Goal: Information Seeking & Learning: Learn about a topic

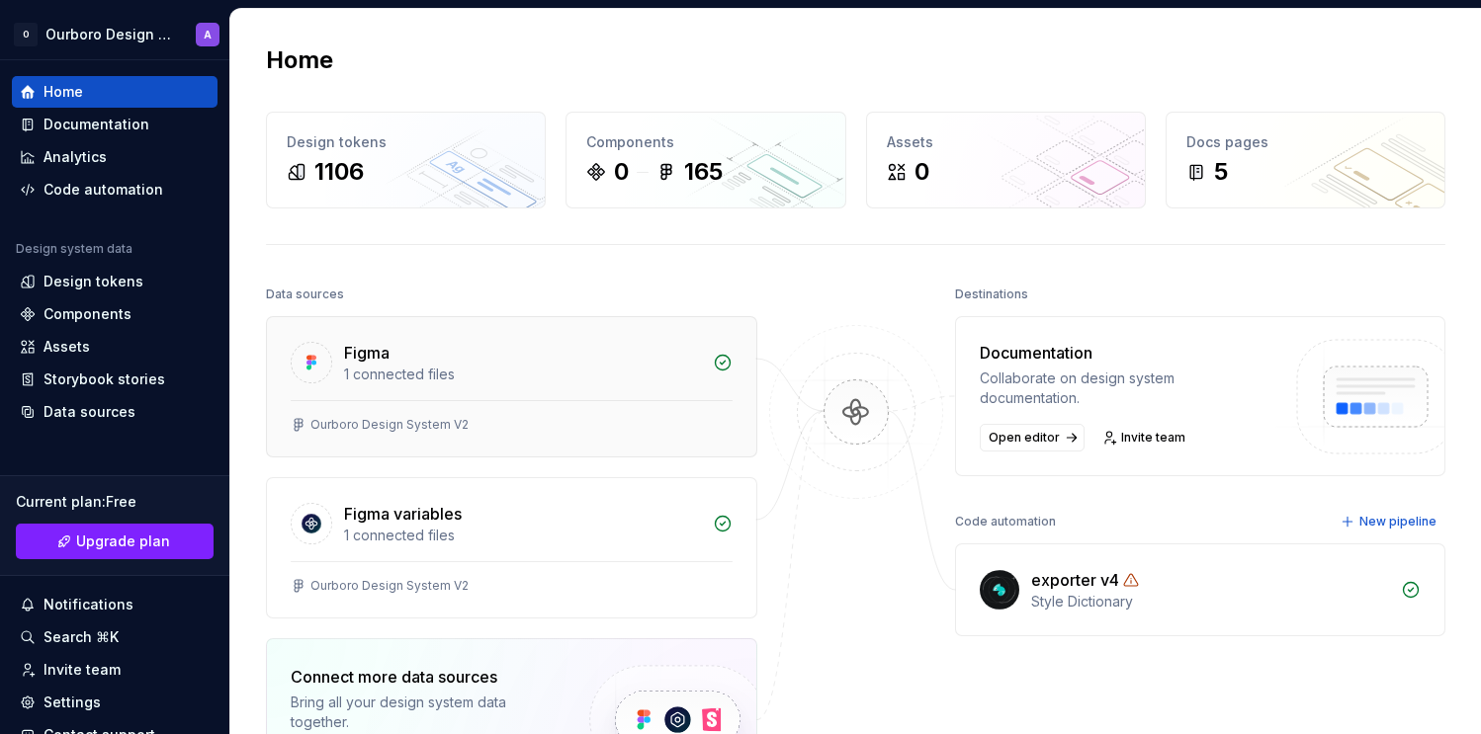
click at [694, 427] on div "Ourboro Design System V2" at bounding box center [512, 425] width 442 height 16
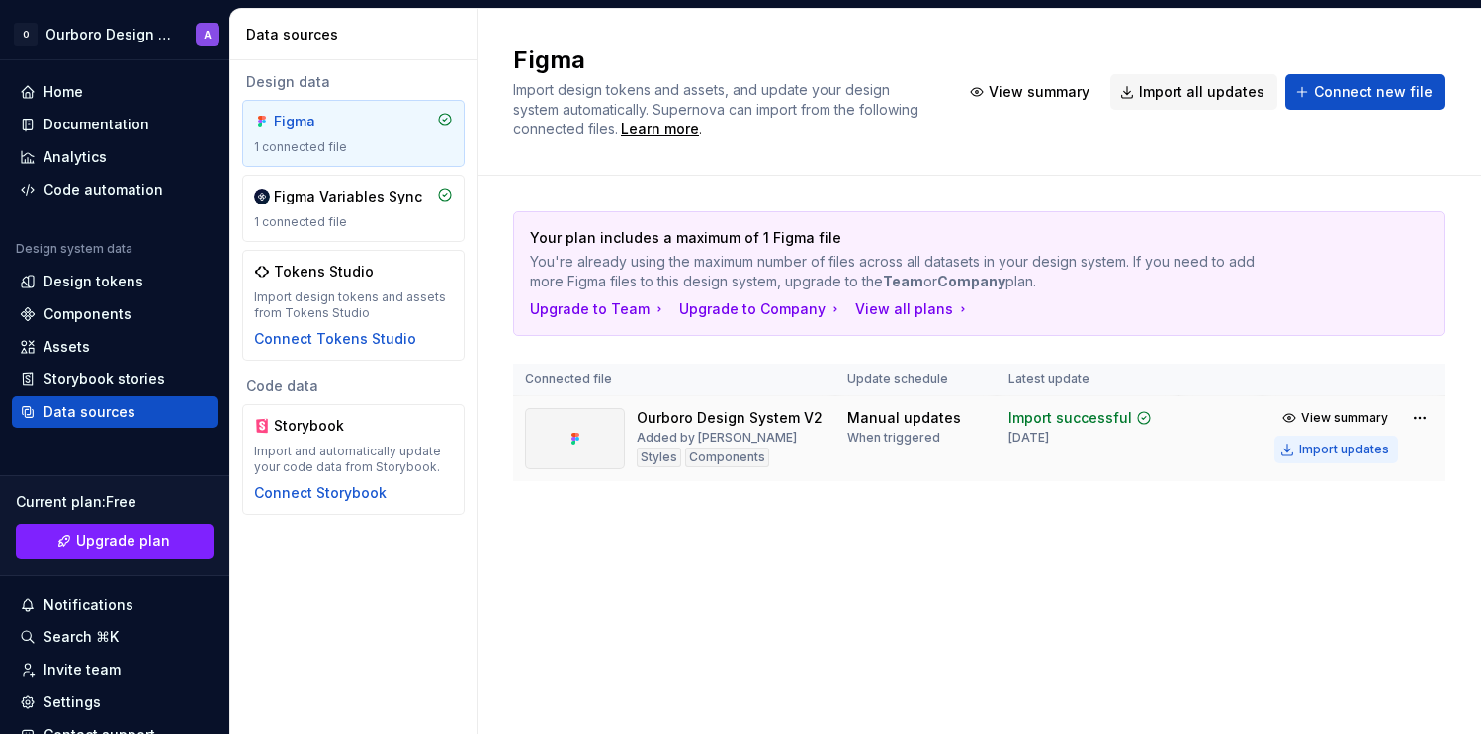
click at [1320, 454] on div "Import updates" at bounding box center [1344, 450] width 90 height 16
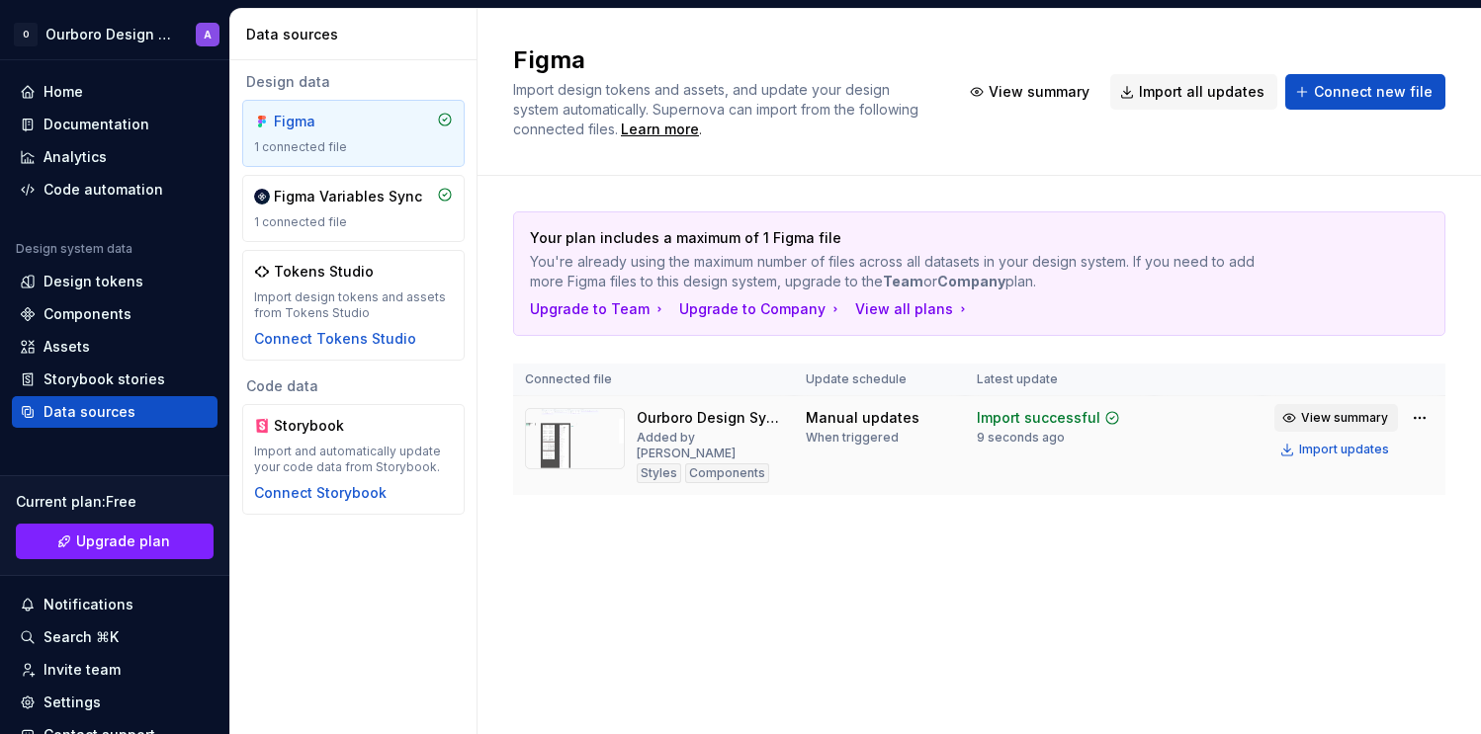
click at [1307, 415] on span "View summary" at bounding box center [1344, 418] width 87 height 16
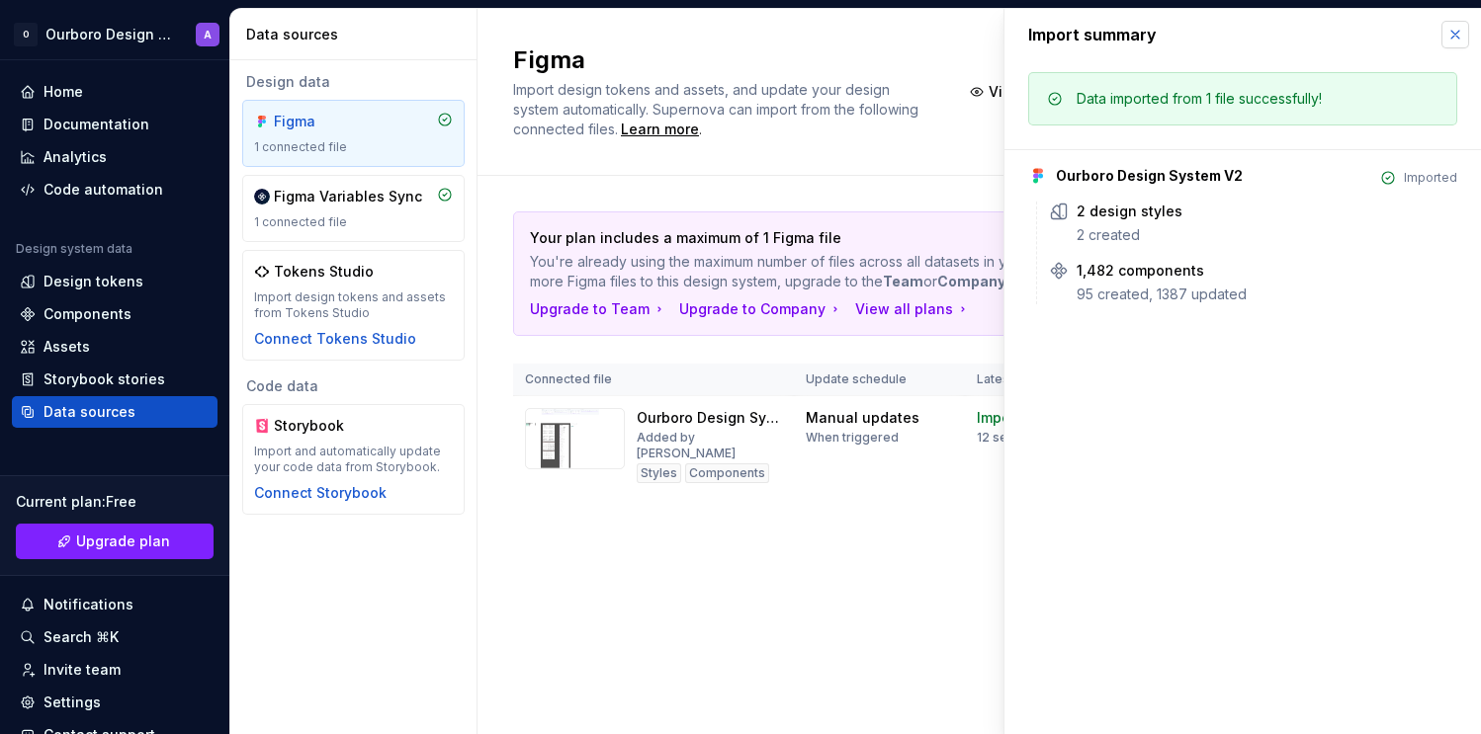
click at [1447, 35] on button "button" at bounding box center [1455, 35] width 28 height 28
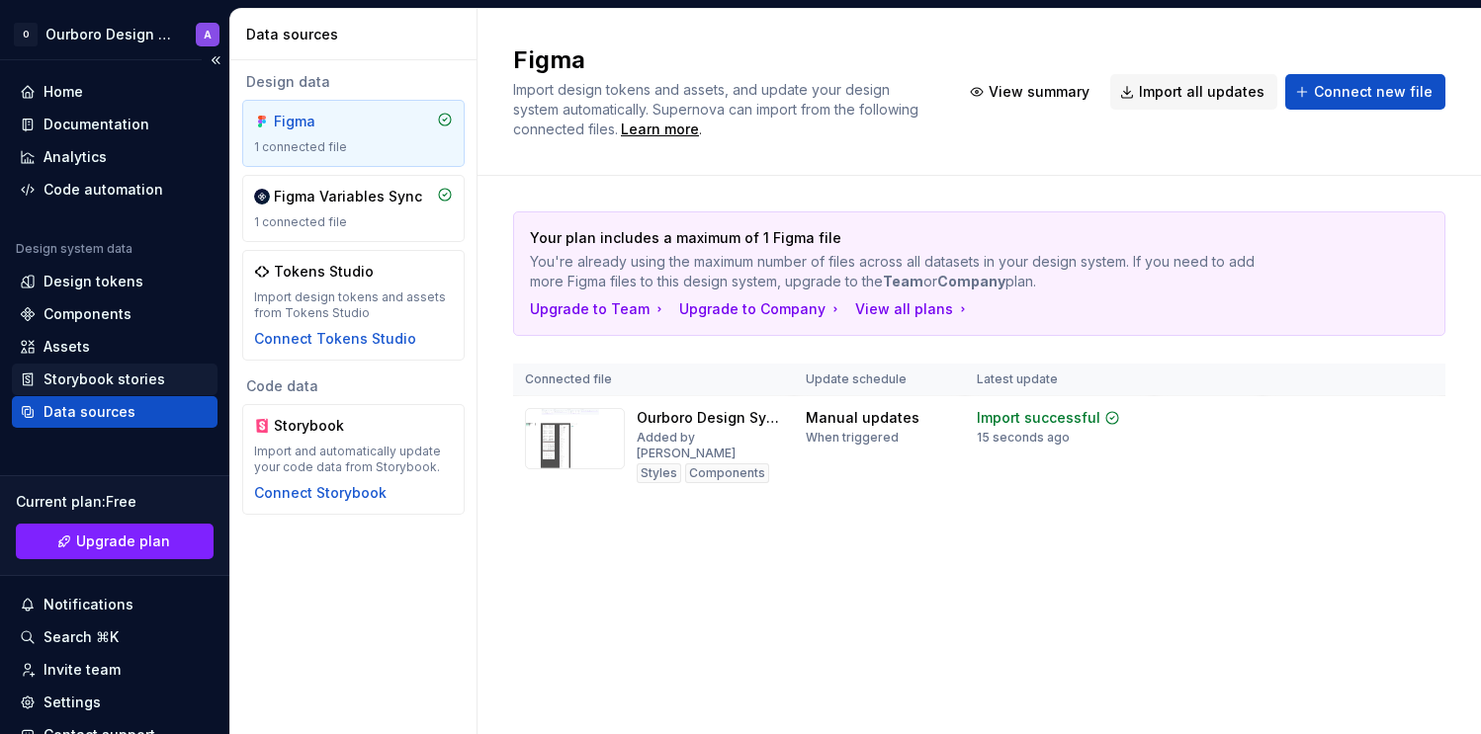
click at [177, 383] on div "Storybook stories" at bounding box center [115, 380] width 190 height 20
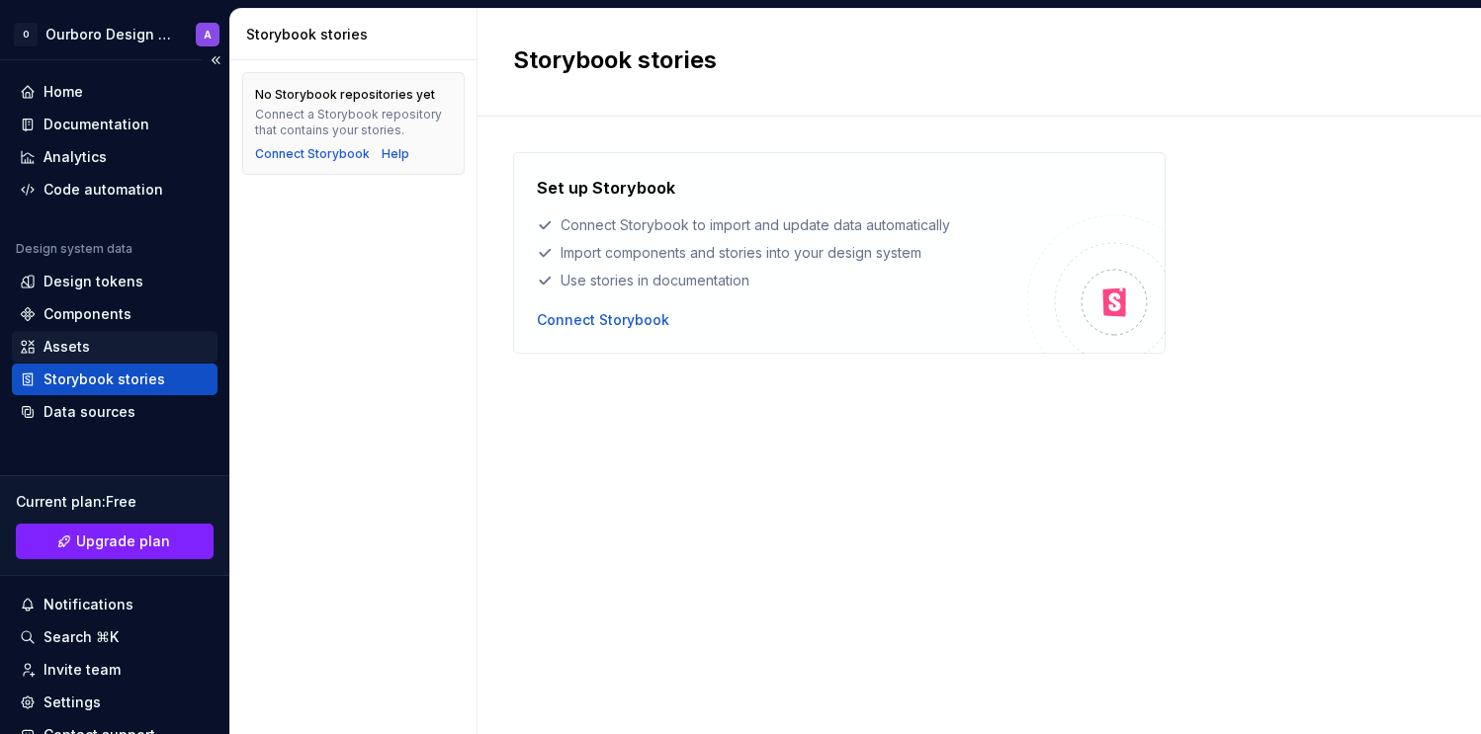
click at [145, 350] on div "Assets" at bounding box center [115, 347] width 190 height 20
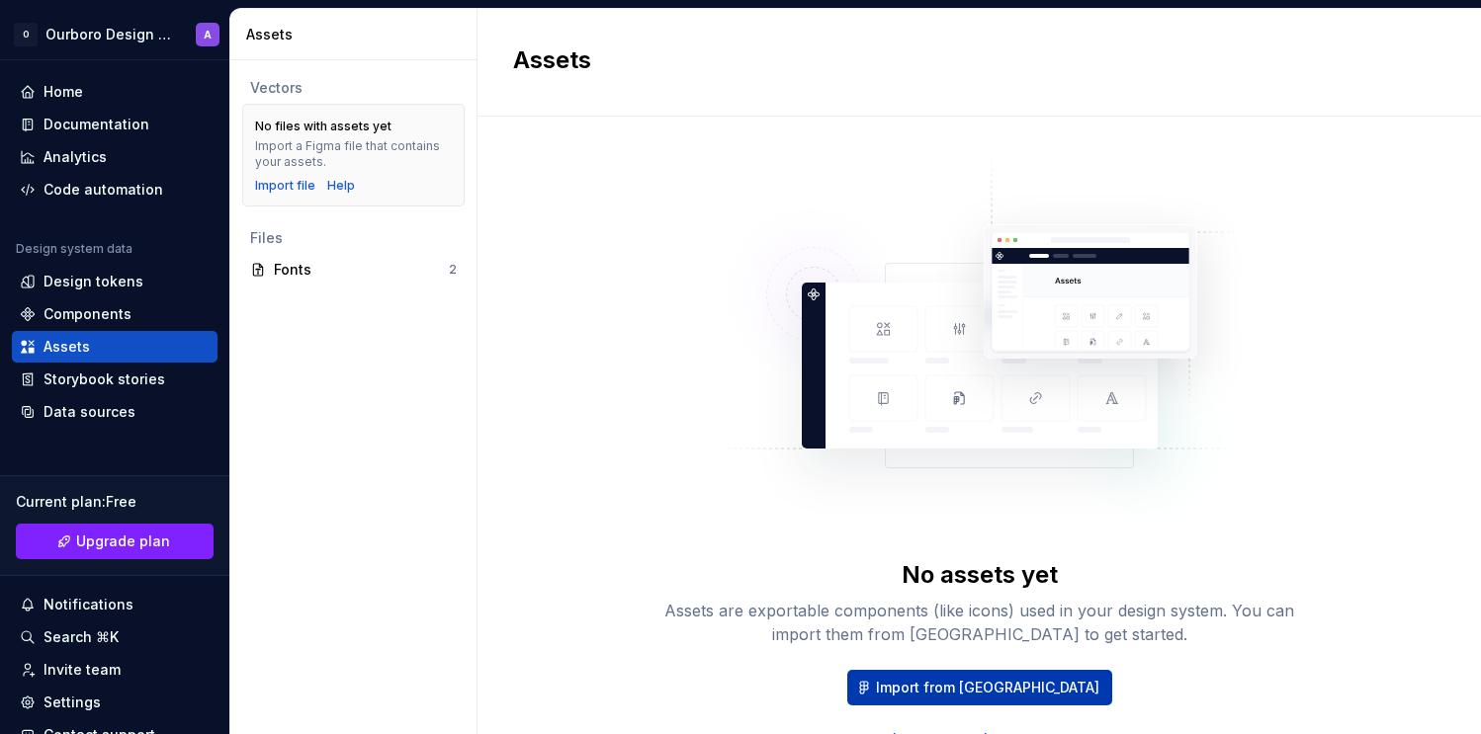
click at [1045, 679] on span "Import from [GEOGRAPHIC_DATA]" at bounding box center [987, 688] width 223 height 20
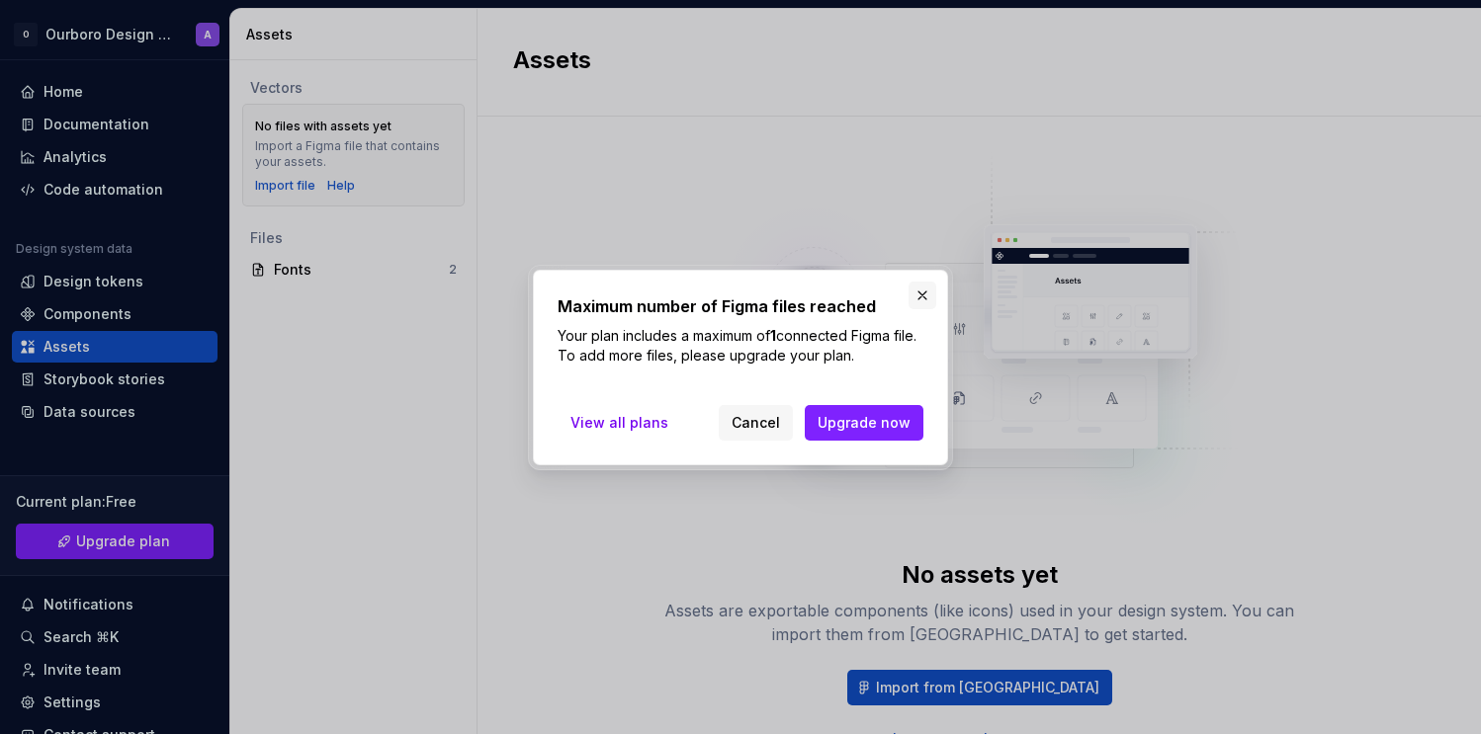
click at [920, 290] on button "button" at bounding box center [922, 296] width 28 height 28
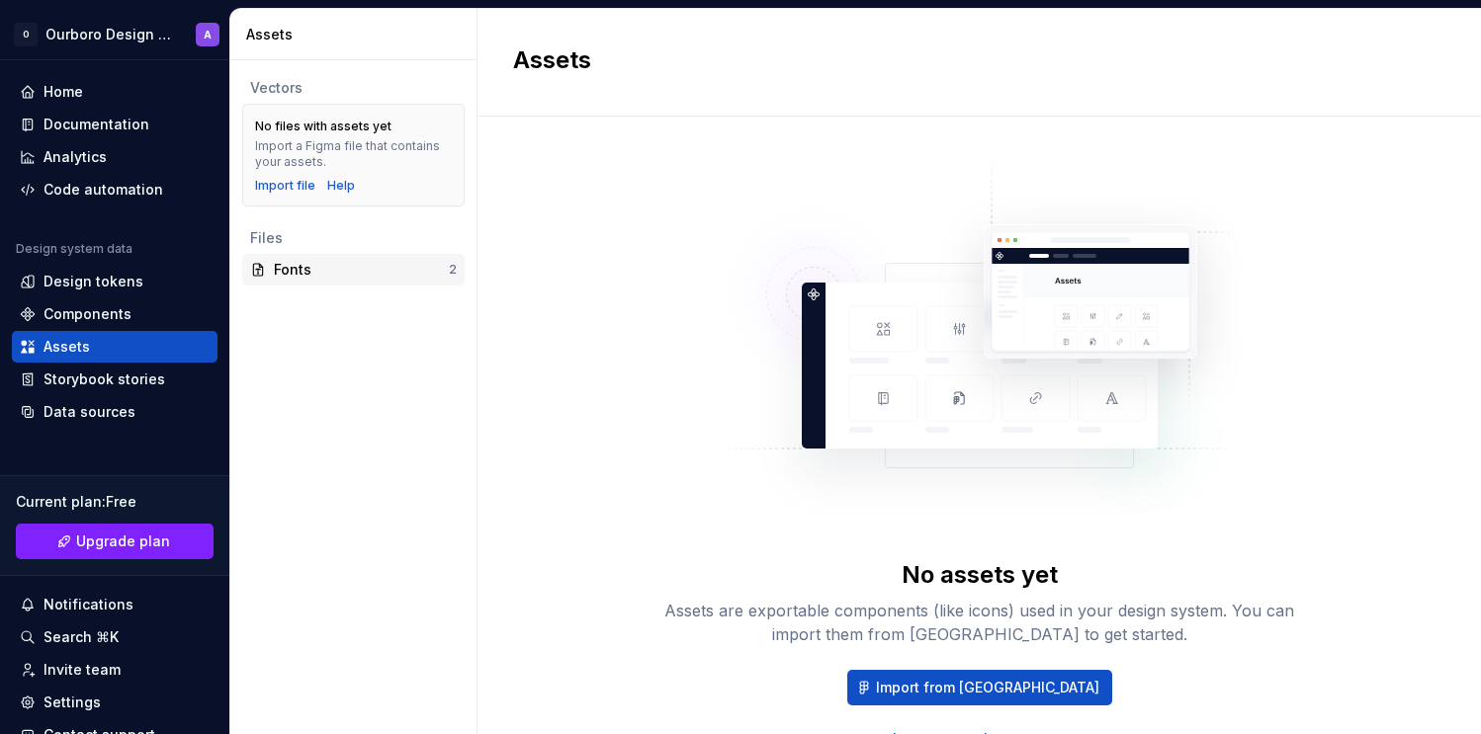
click at [440, 278] on div "Fonts" at bounding box center [361, 270] width 175 height 20
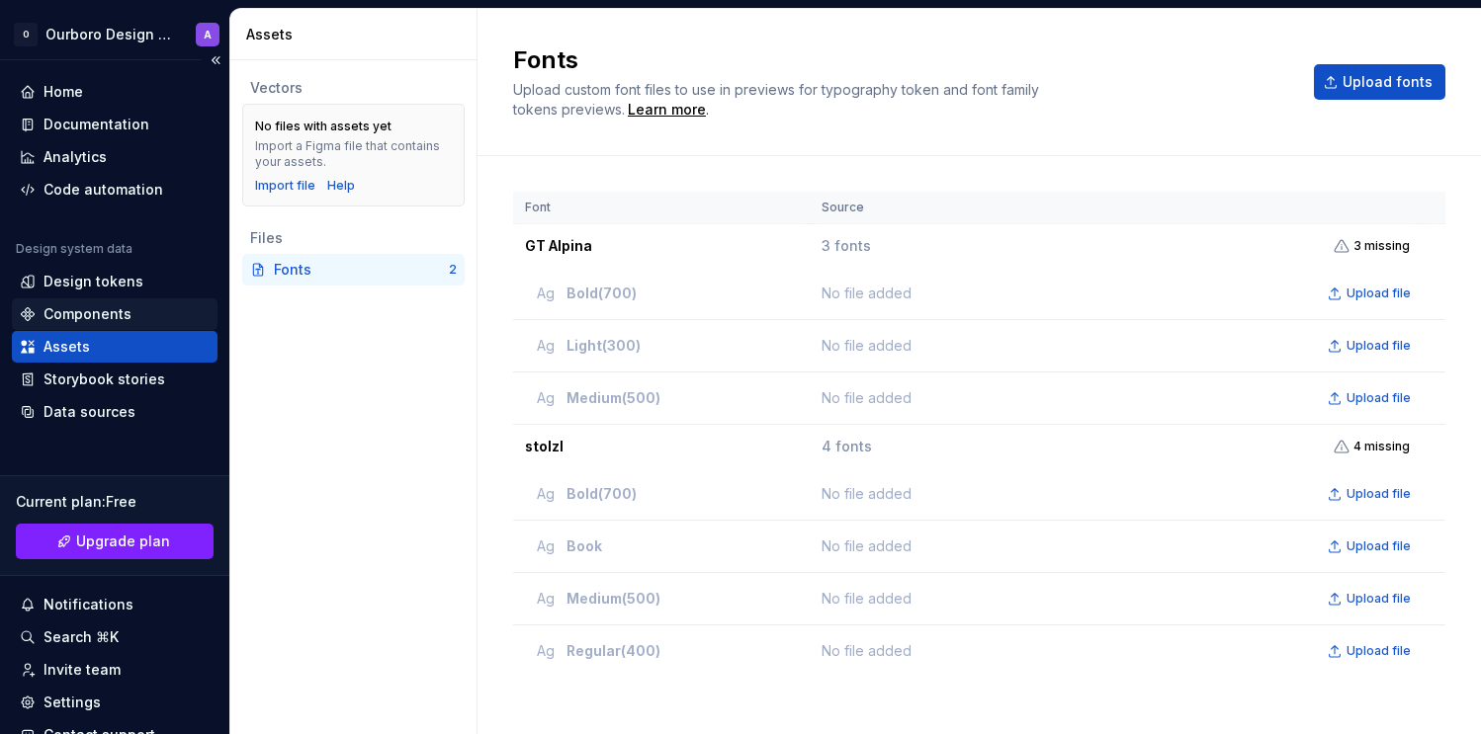
click at [149, 317] on div "Components" at bounding box center [115, 314] width 190 height 20
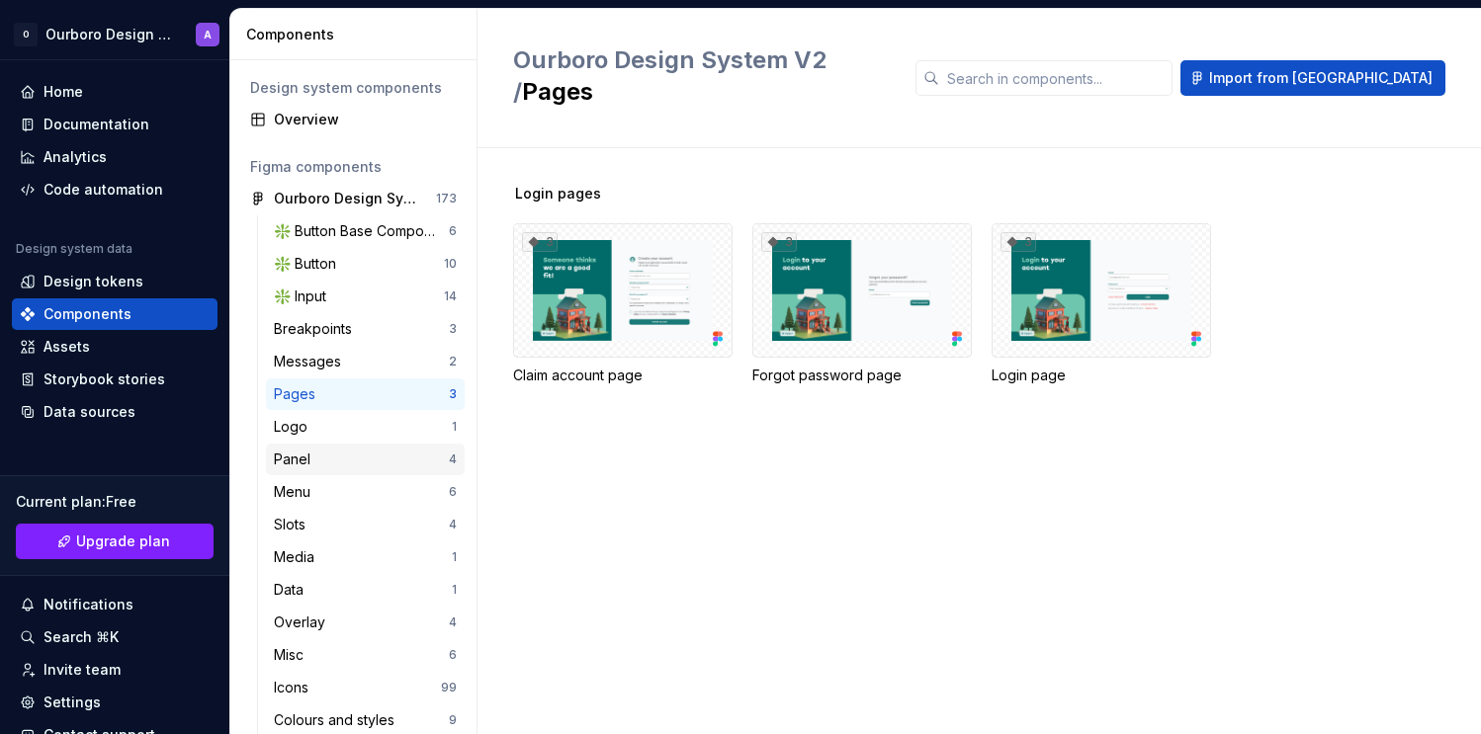
scroll to position [22, 0]
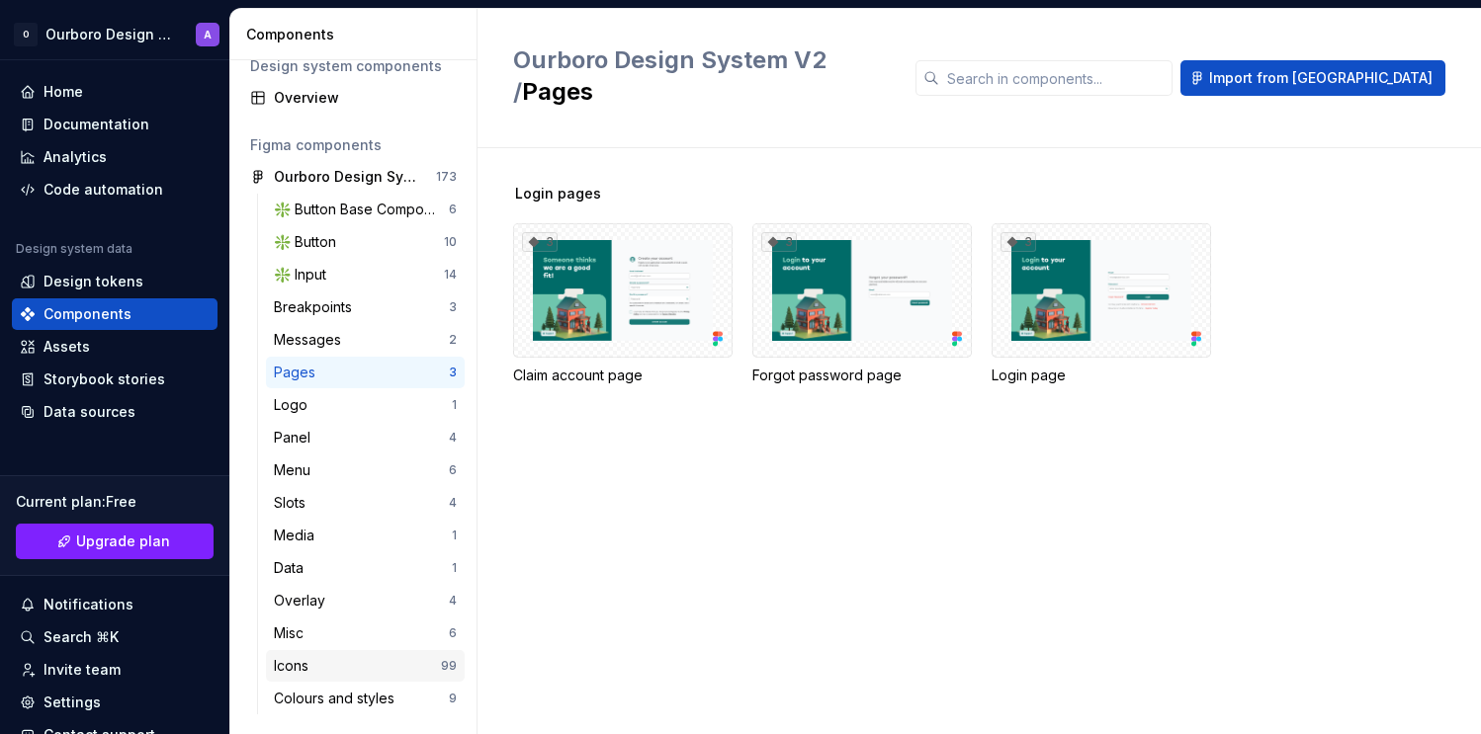
click at [364, 655] on div "Icons 99" at bounding box center [365, 666] width 199 height 32
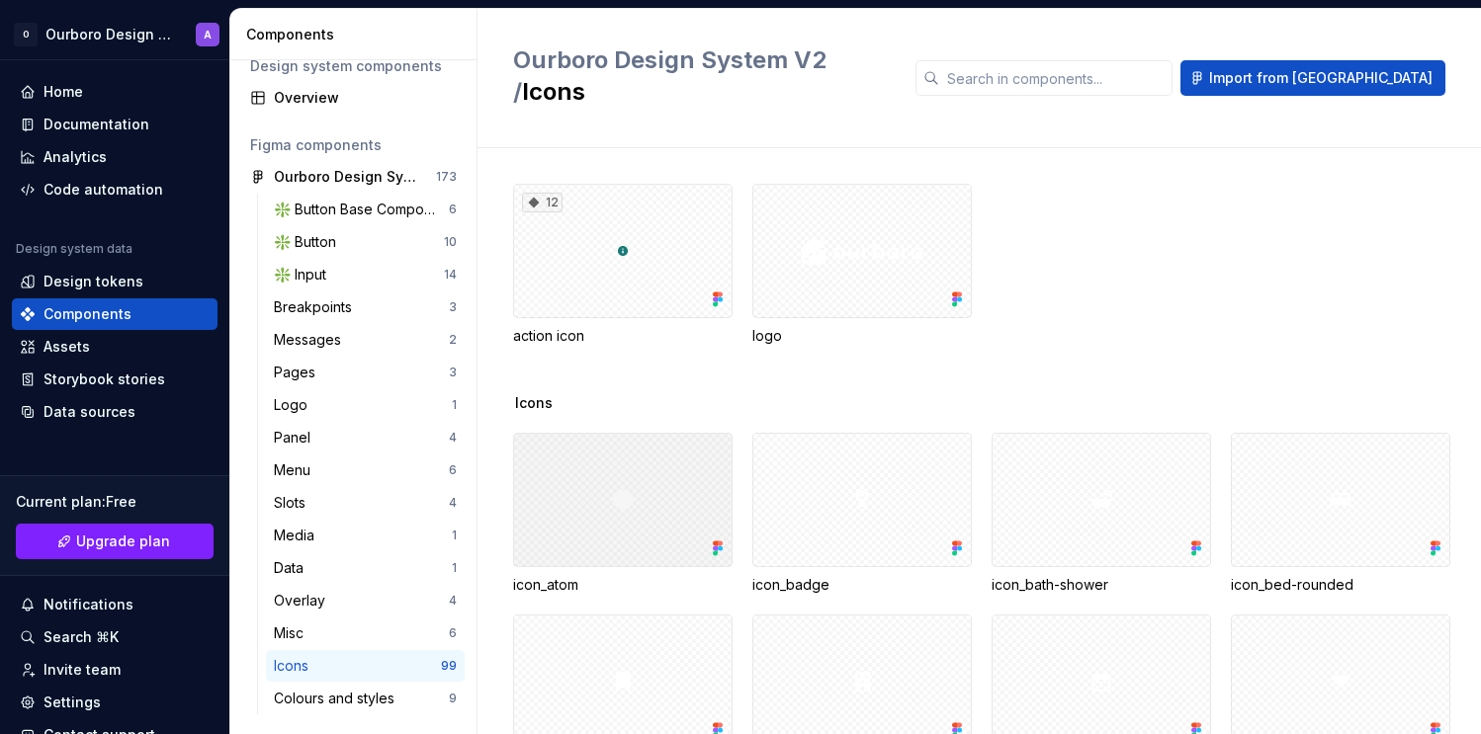
click at [696, 450] on div at bounding box center [622, 500] width 219 height 134
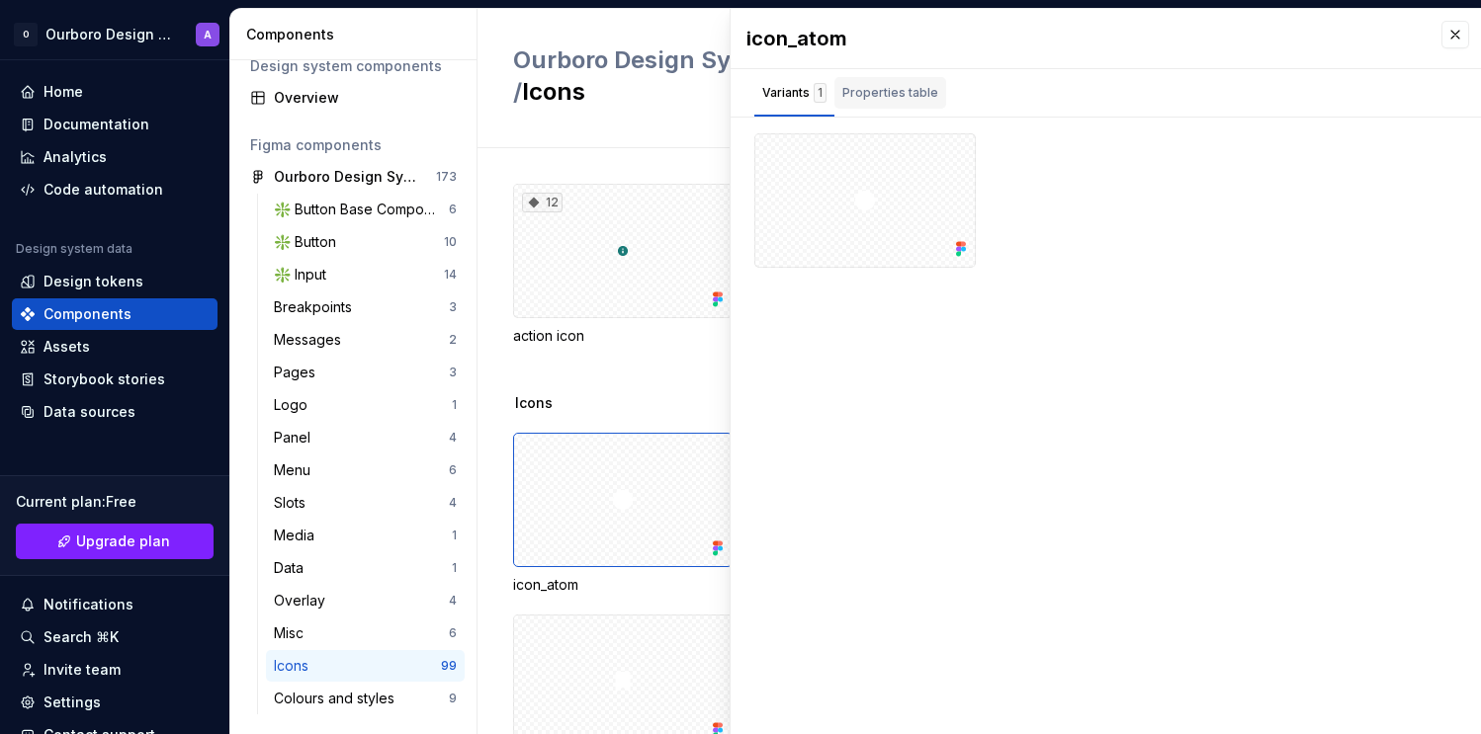
click at [917, 89] on div "Properties table" at bounding box center [890, 93] width 96 height 20
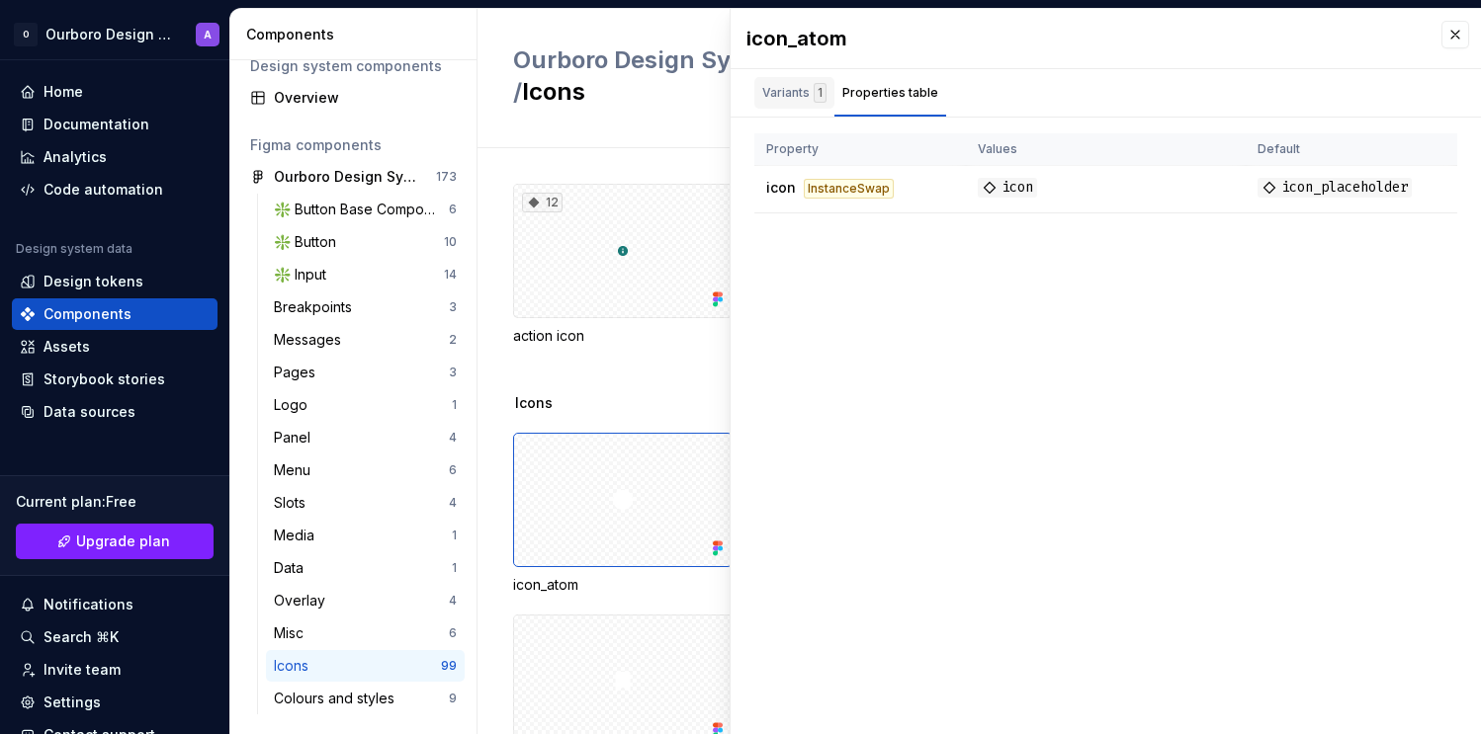
click at [803, 88] on div "Variants 1" at bounding box center [794, 93] width 64 height 20
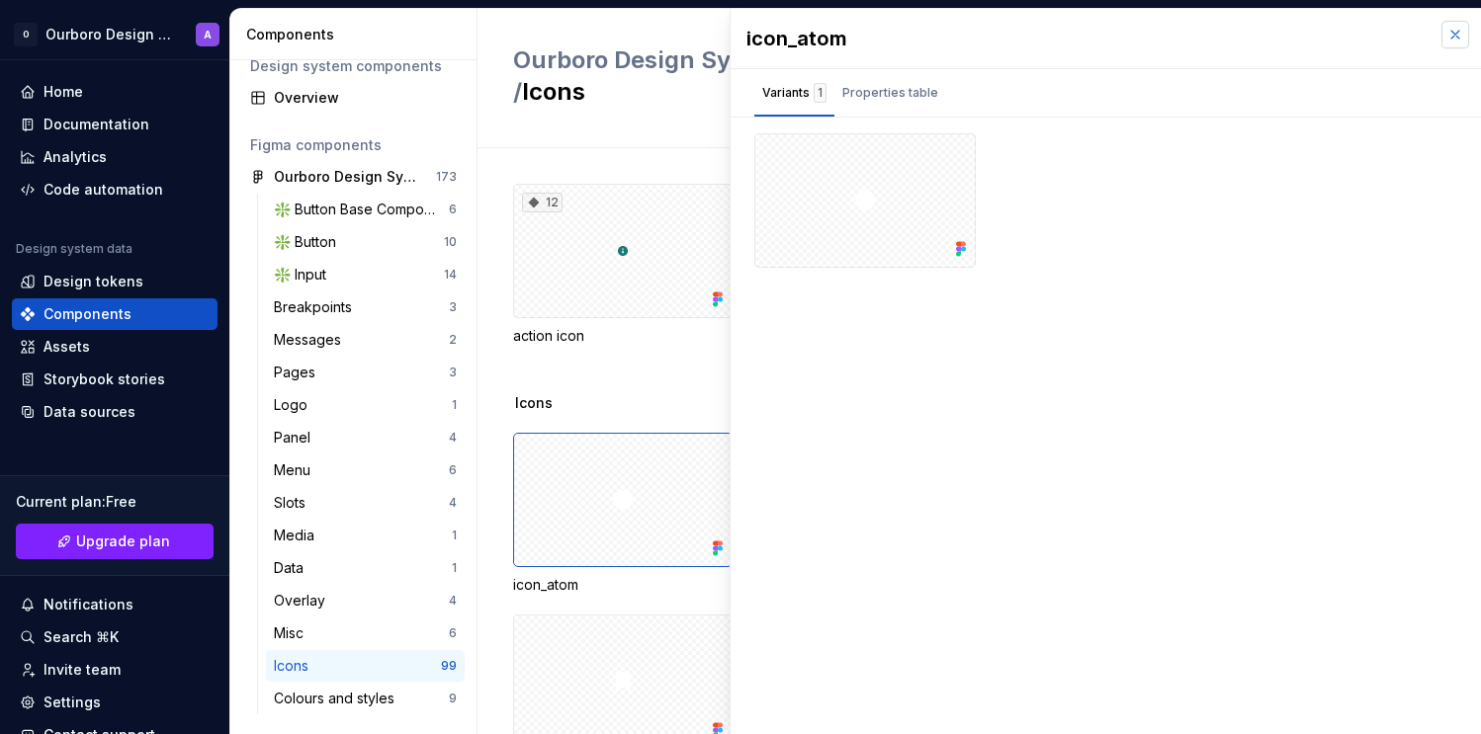
click at [1445, 34] on button "button" at bounding box center [1455, 35] width 28 height 28
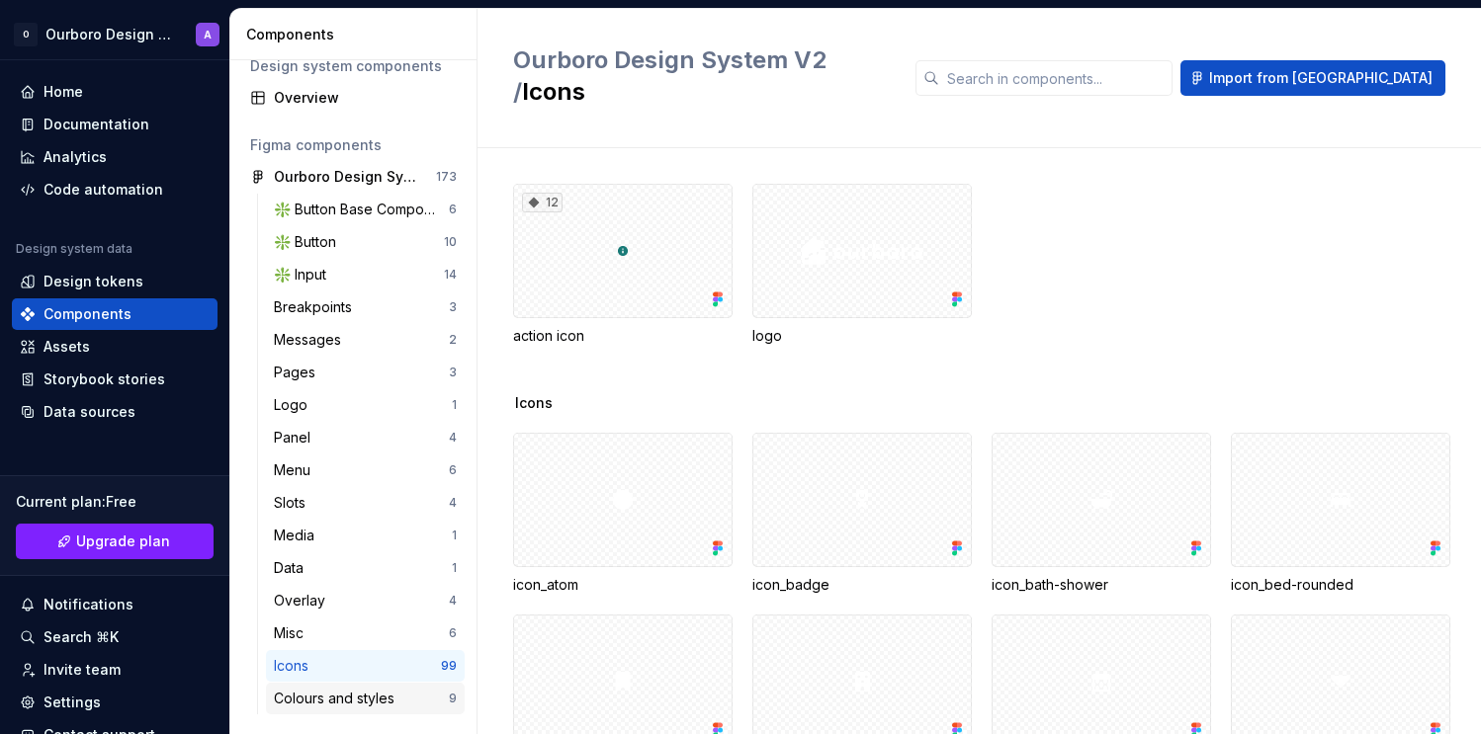
click at [392, 691] on div "Colours and styles" at bounding box center [338, 699] width 129 height 20
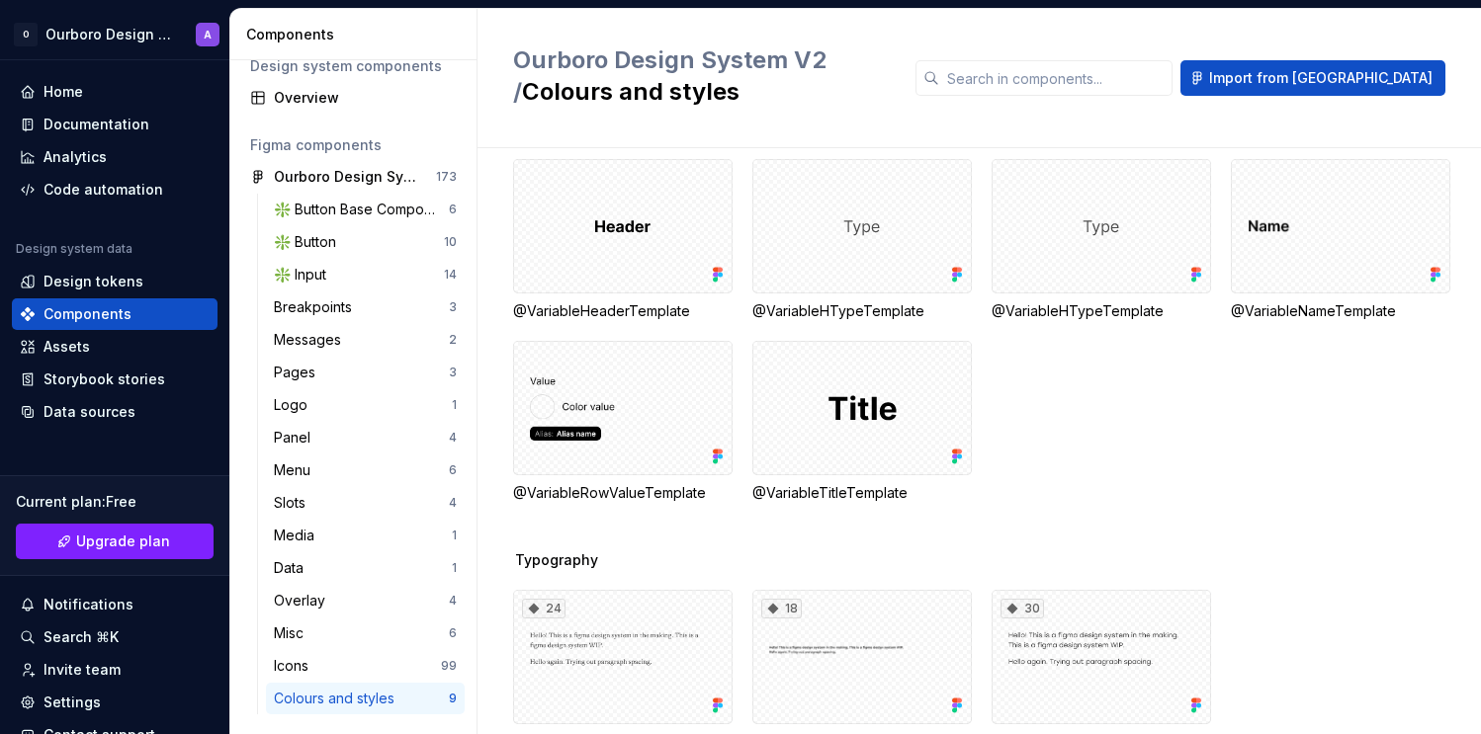
scroll to position [66, 0]
click at [906, 447] on div at bounding box center [861, 406] width 219 height 134
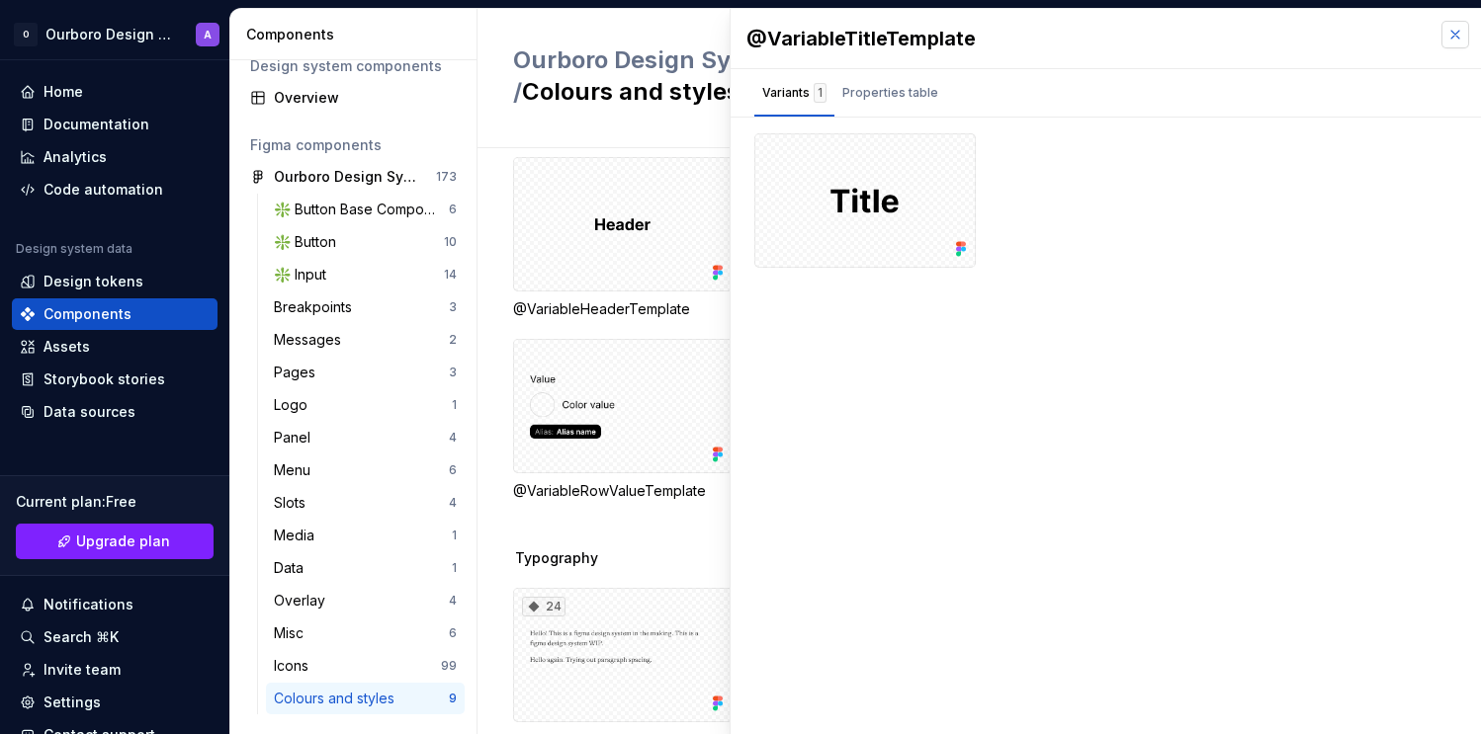
click at [1449, 39] on button "button" at bounding box center [1455, 35] width 28 height 28
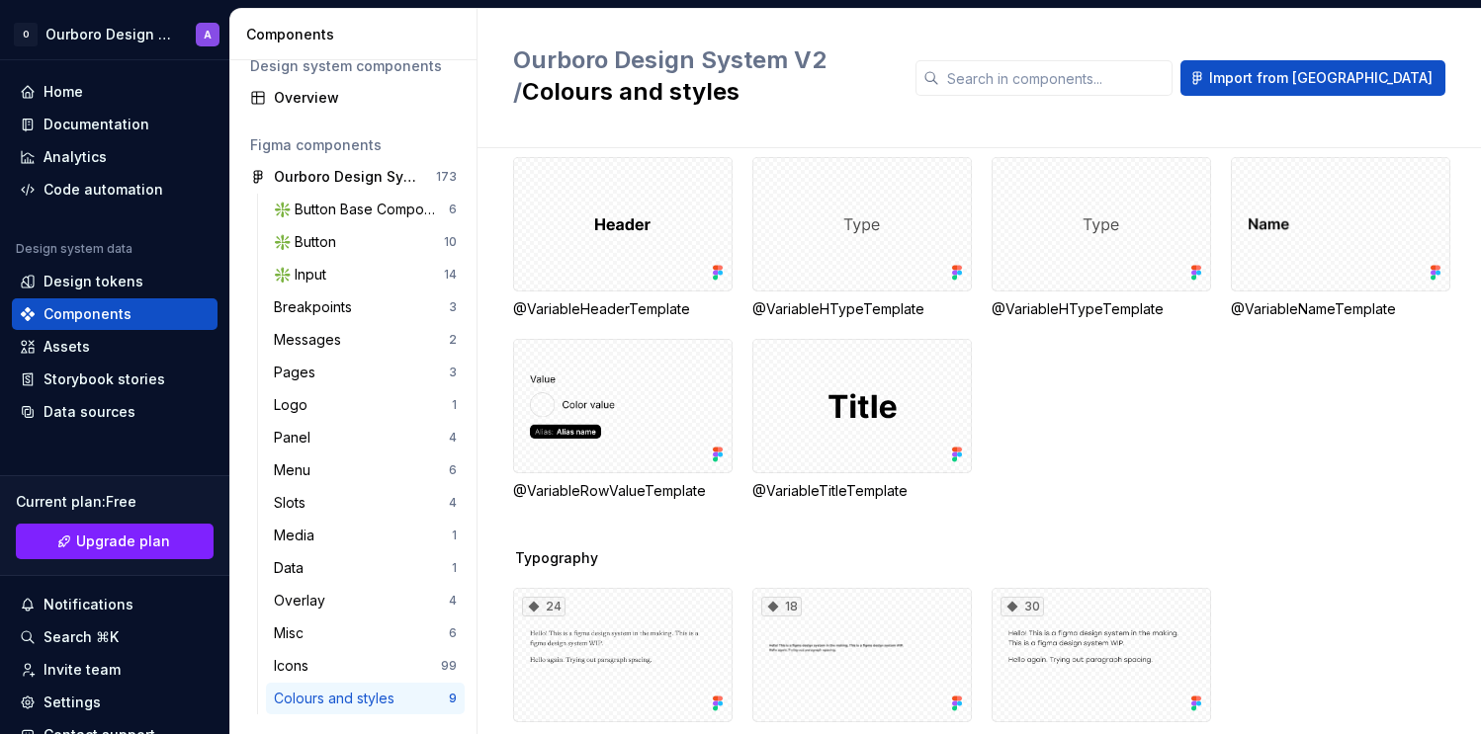
scroll to position [129, 0]
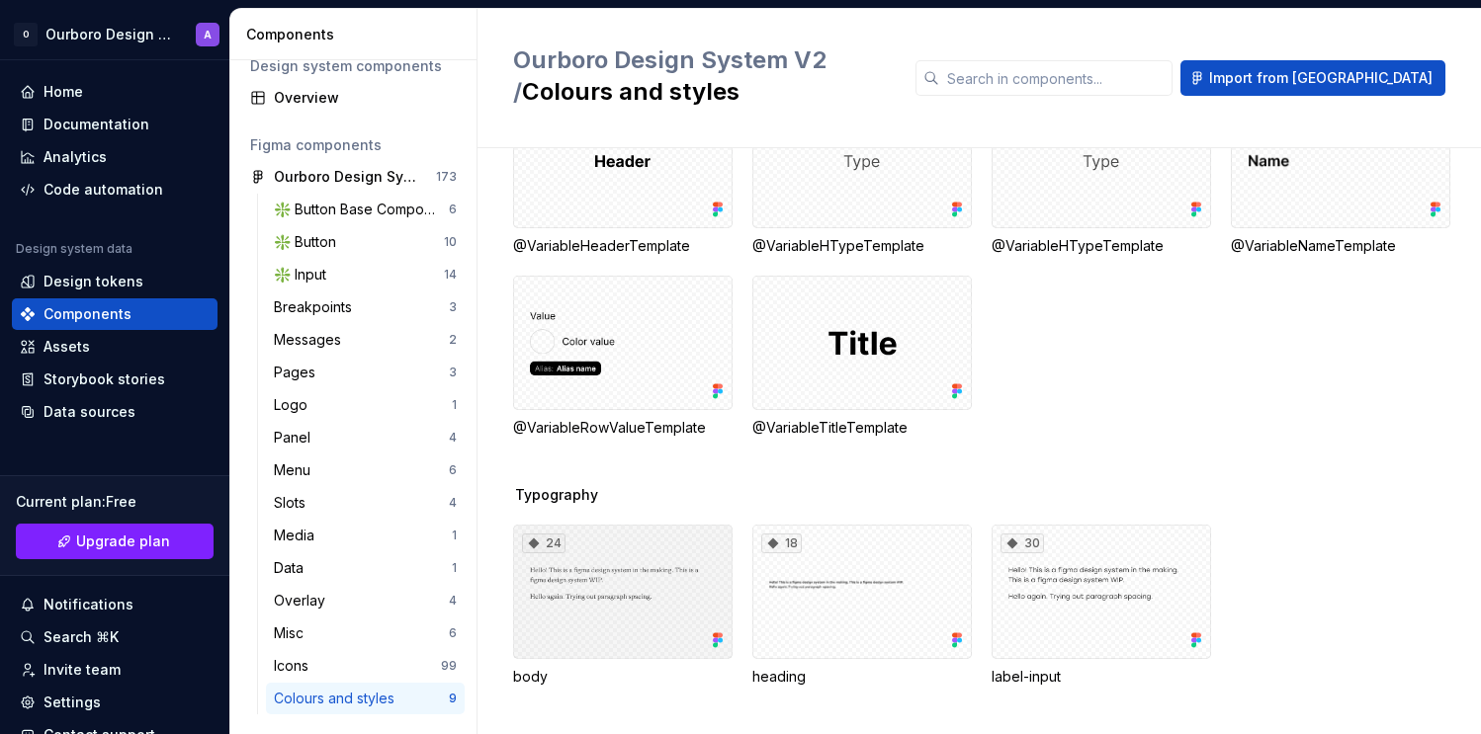
click at [677, 589] on div "24" at bounding box center [622, 592] width 219 height 134
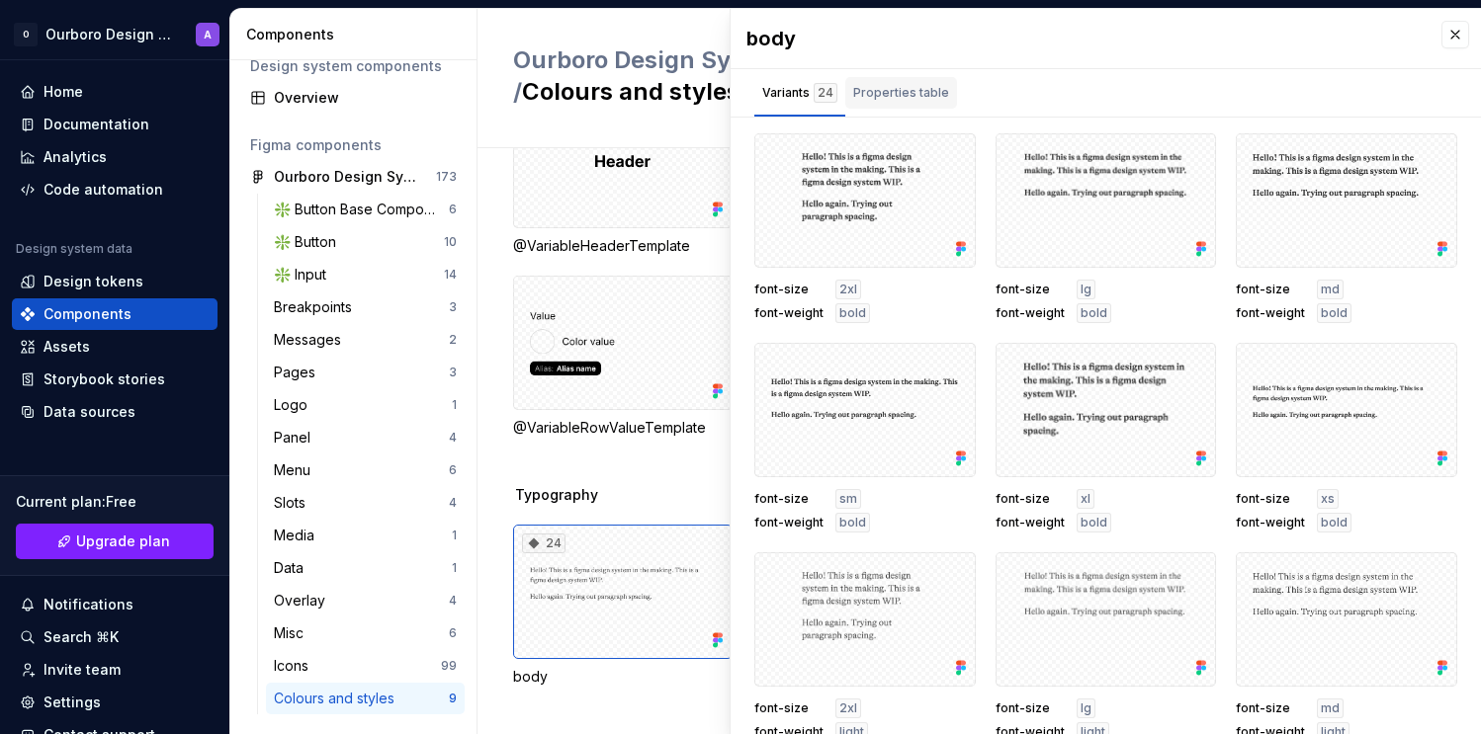
click at [926, 91] on div "Properties table" at bounding box center [901, 93] width 96 height 20
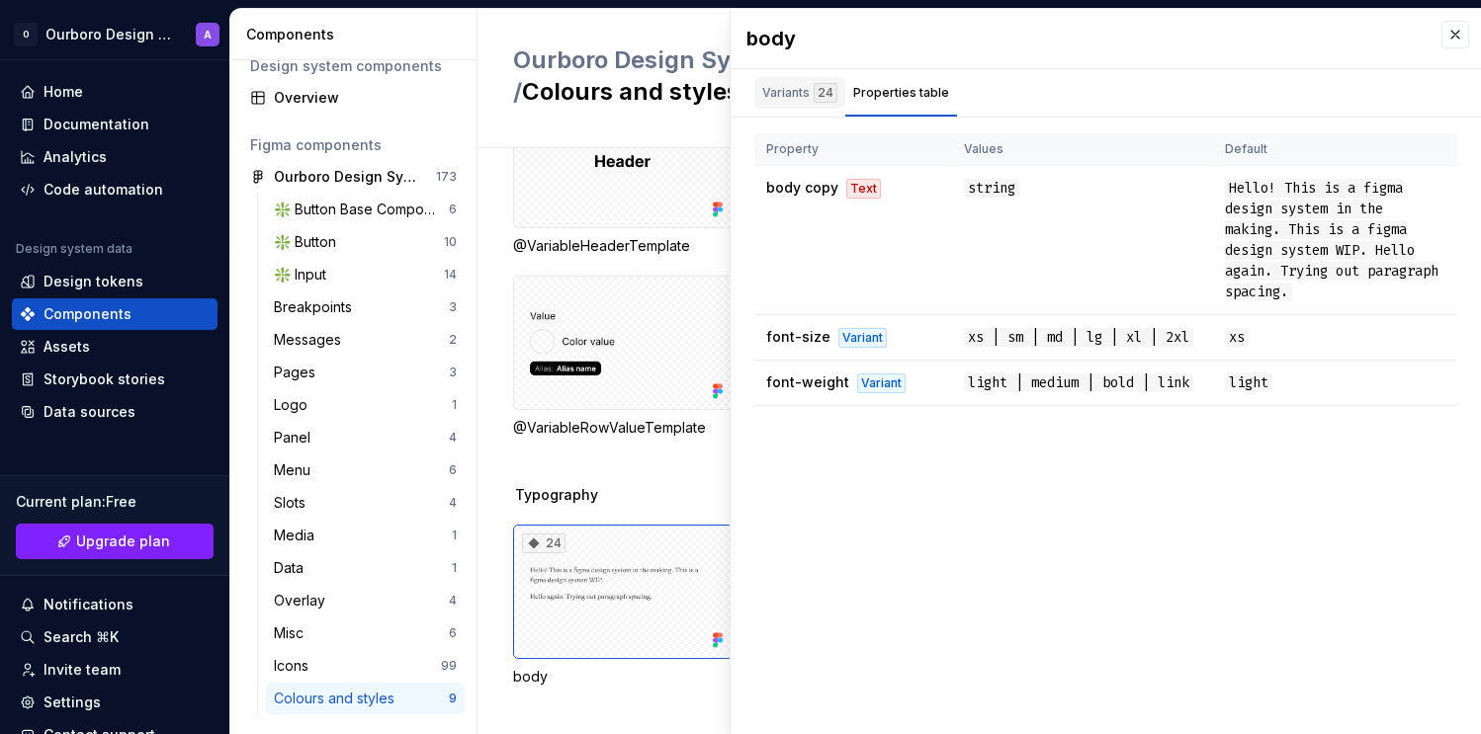
click at [786, 96] on div "Variants 24" at bounding box center [799, 93] width 75 height 20
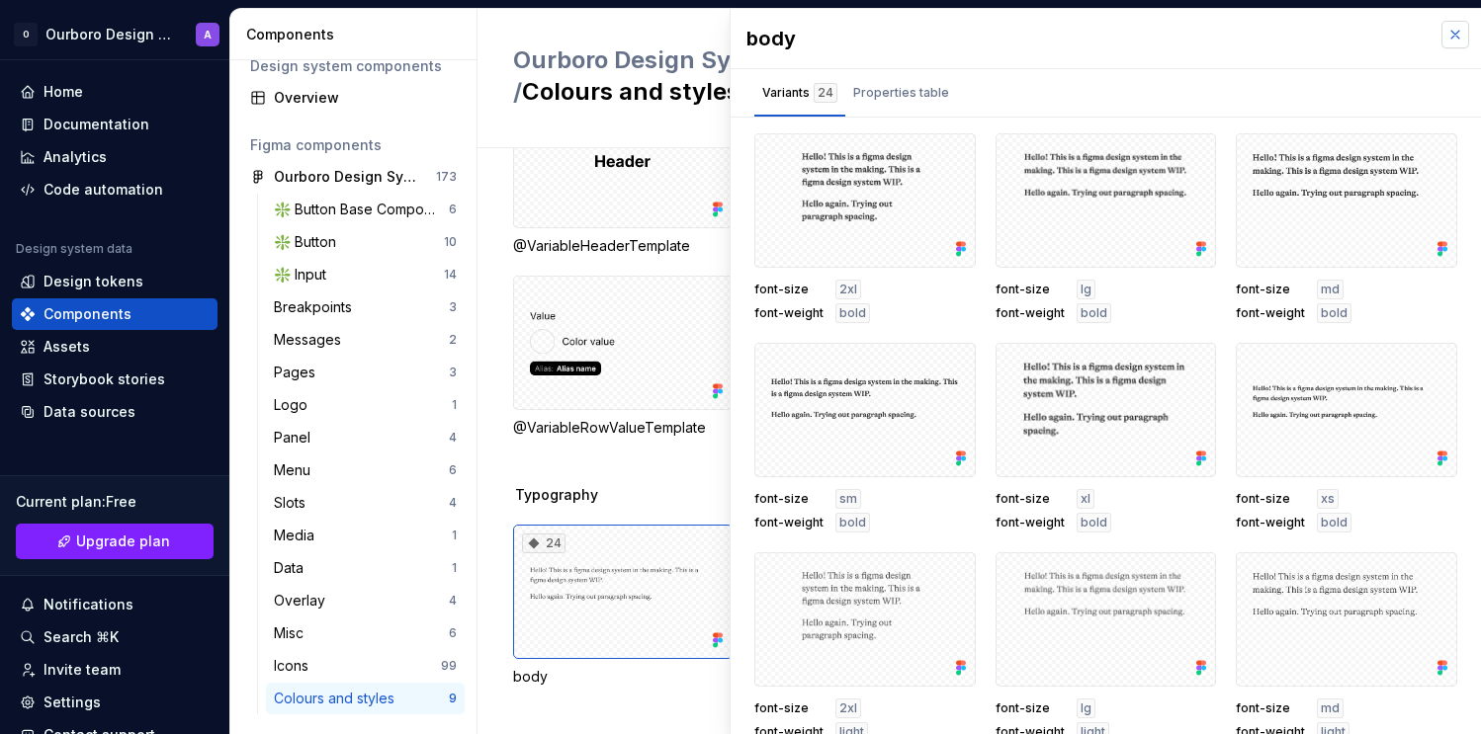
click at [1456, 30] on button "button" at bounding box center [1455, 35] width 28 height 28
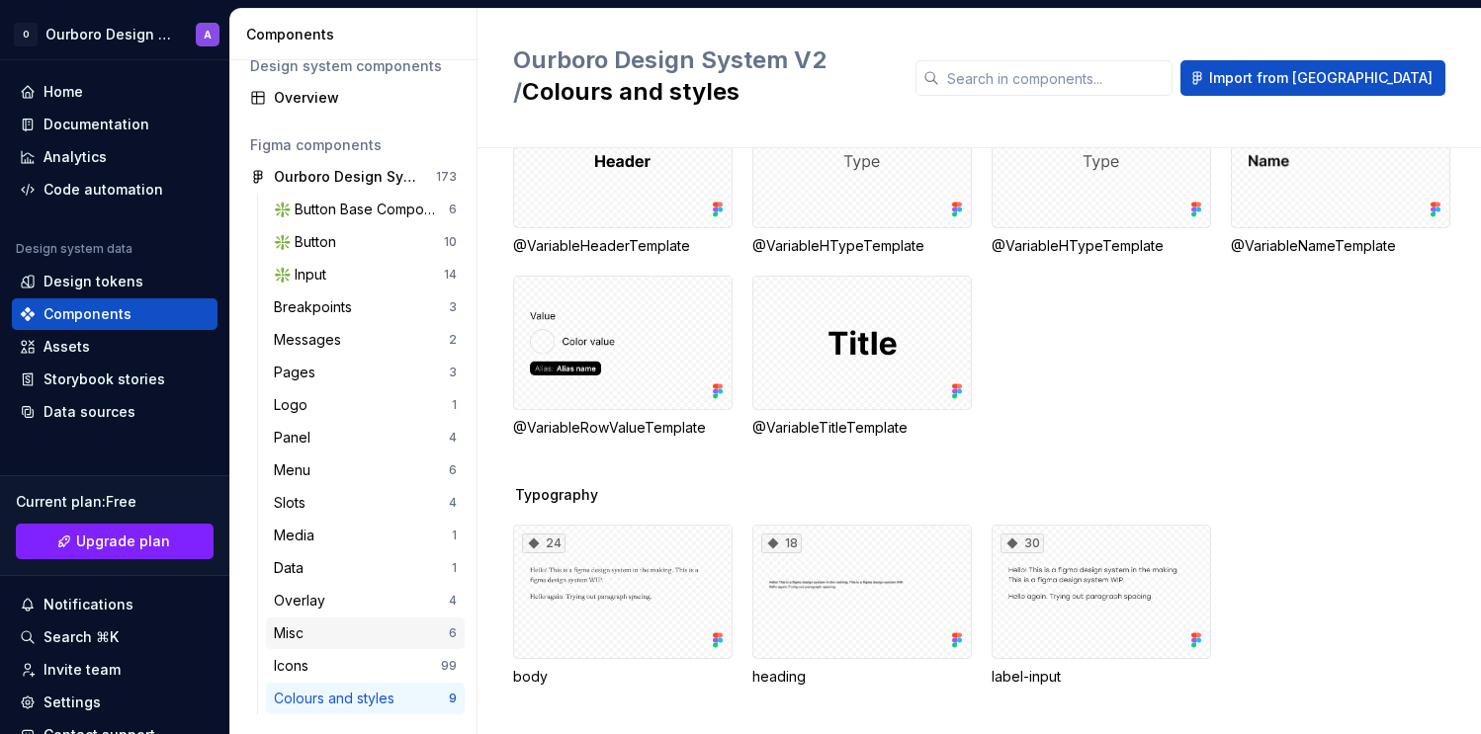
click at [379, 638] on div "Misc" at bounding box center [361, 634] width 175 height 20
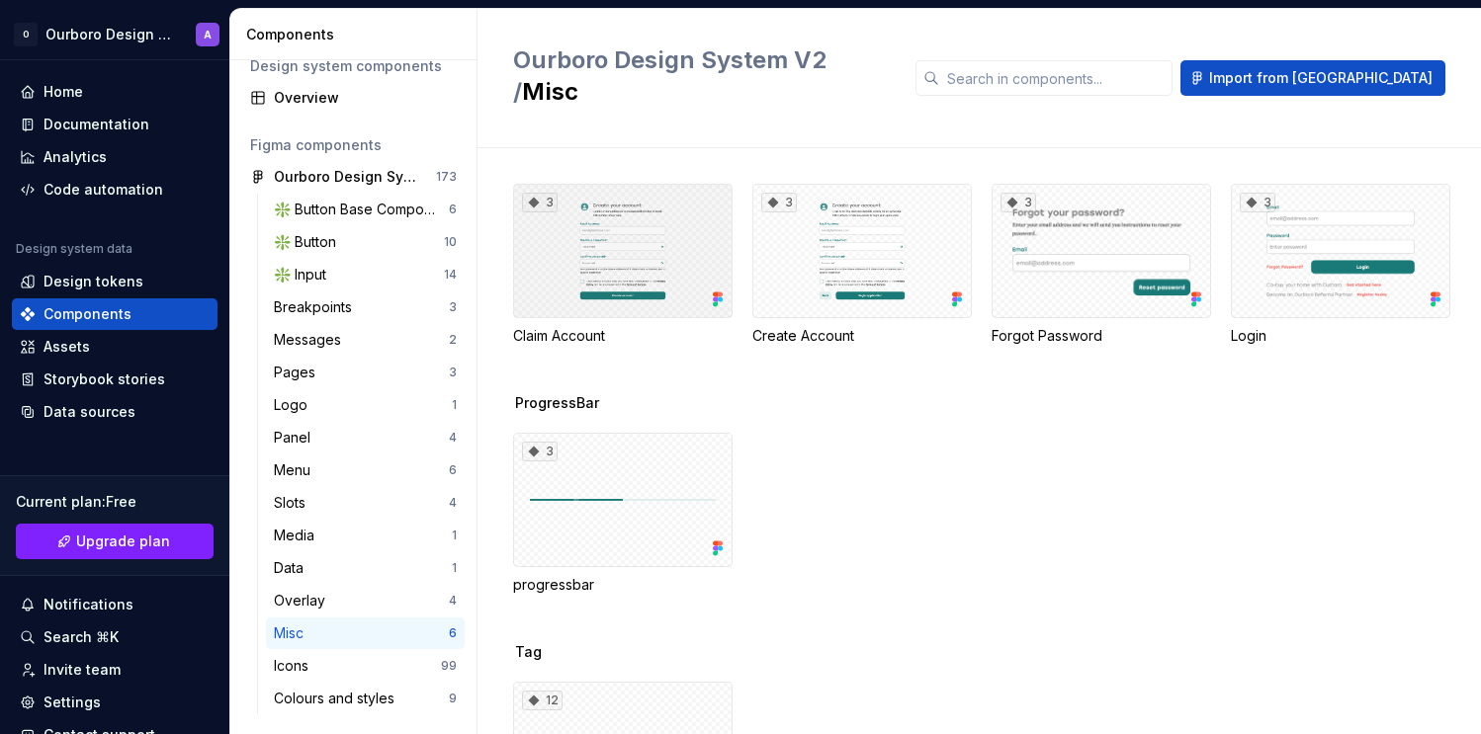
click at [620, 242] on div "3" at bounding box center [622, 251] width 219 height 134
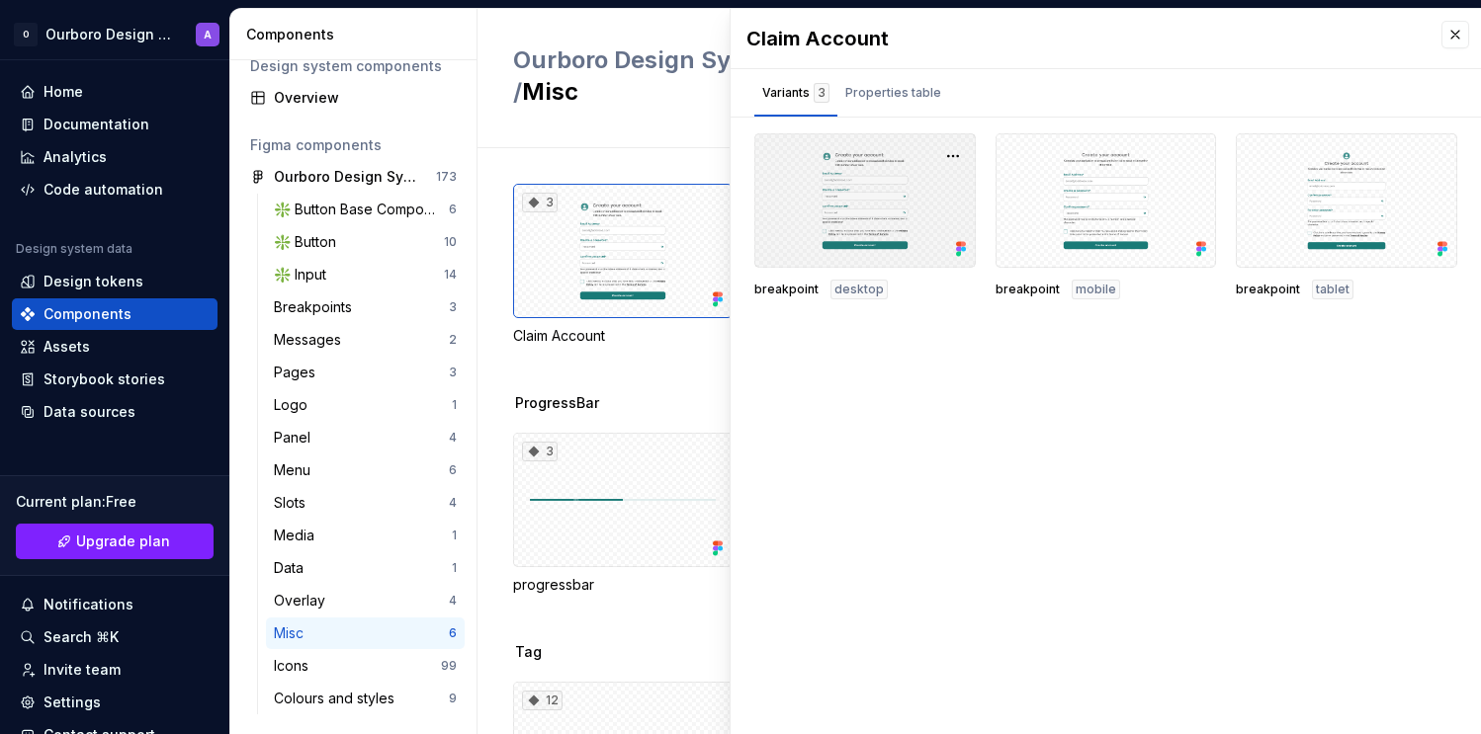
click at [855, 203] on div at bounding box center [864, 200] width 221 height 134
click at [1136, 186] on div at bounding box center [1105, 200] width 221 height 134
click at [875, 177] on div at bounding box center [864, 200] width 221 height 134
click at [948, 153] on button "button" at bounding box center [953, 156] width 28 height 28
click at [917, 129] on div "Claim Account Variants 3 Properties table breakpoint desktop breakpoint mobile …" at bounding box center [1106, 372] width 750 height 726
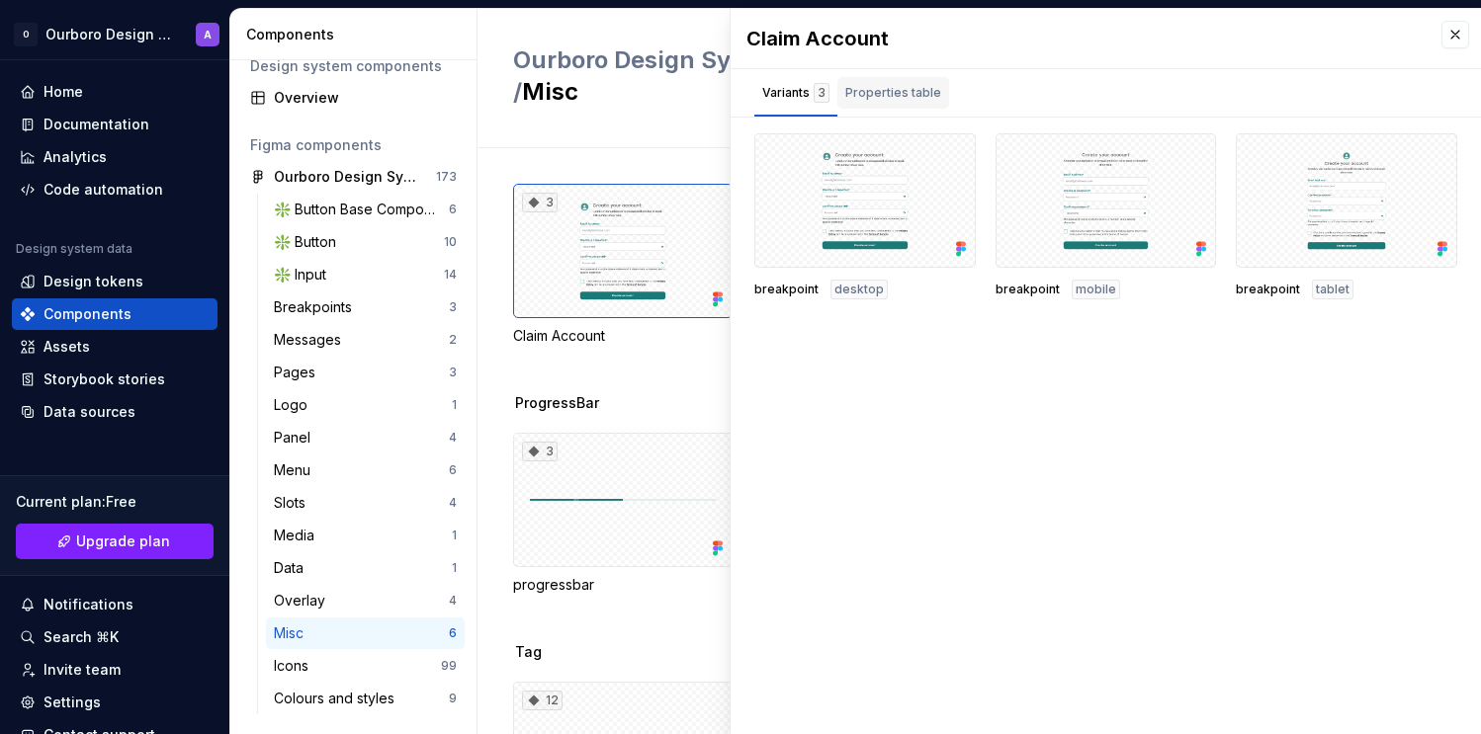
click at [894, 107] on div "Properties table" at bounding box center [893, 93] width 112 height 32
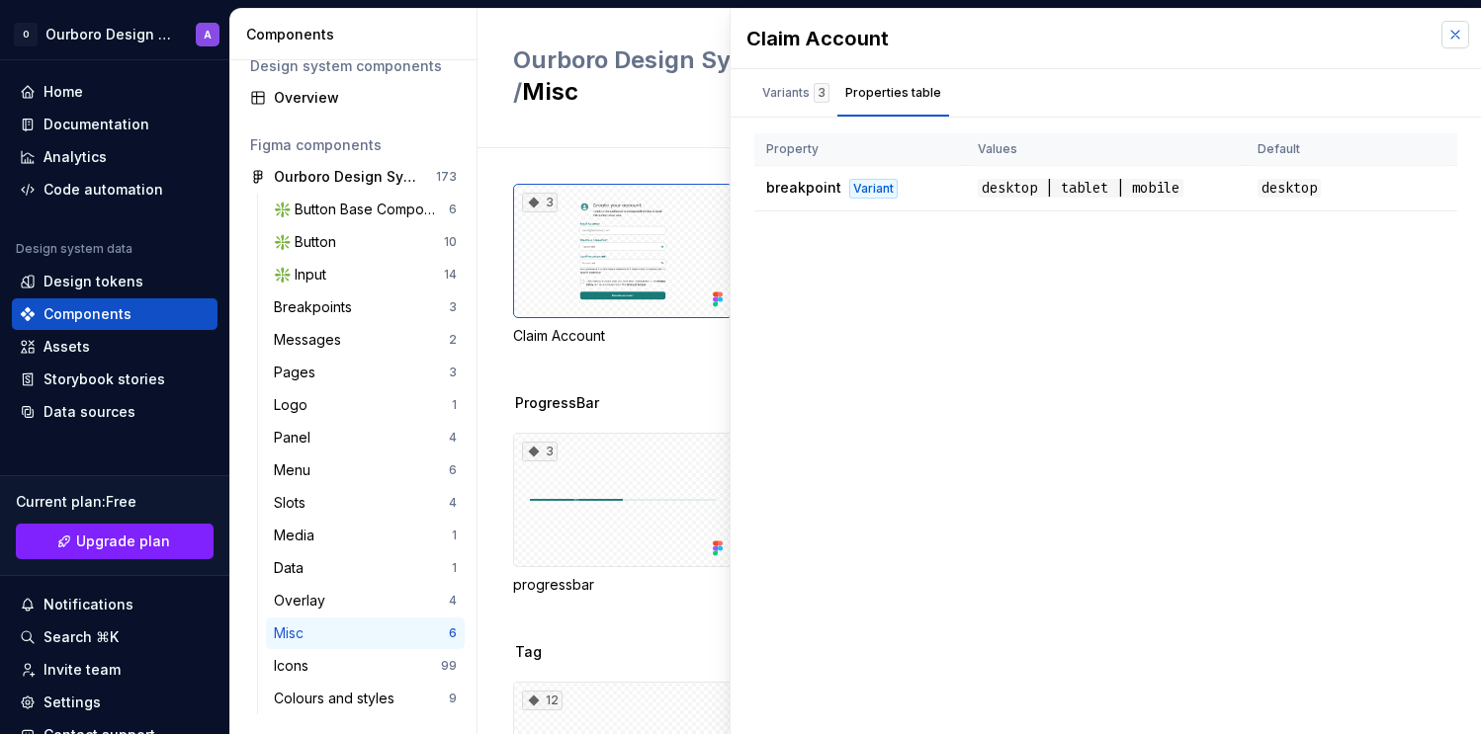
click at [1453, 38] on button "button" at bounding box center [1455, 35] width 28 height 28
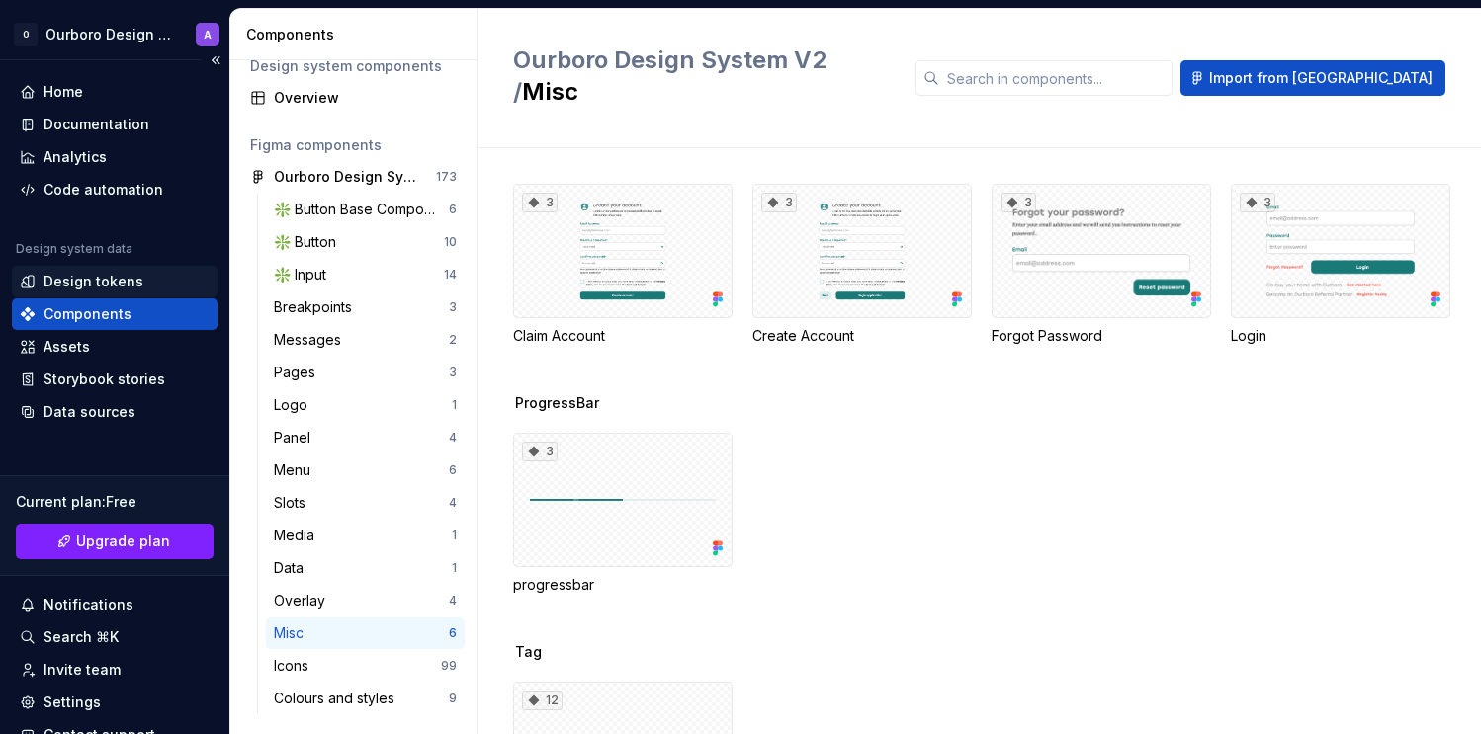
click at [138, 284] on div "Design tokens" at bounding box center [115, 282] width 190 height 20
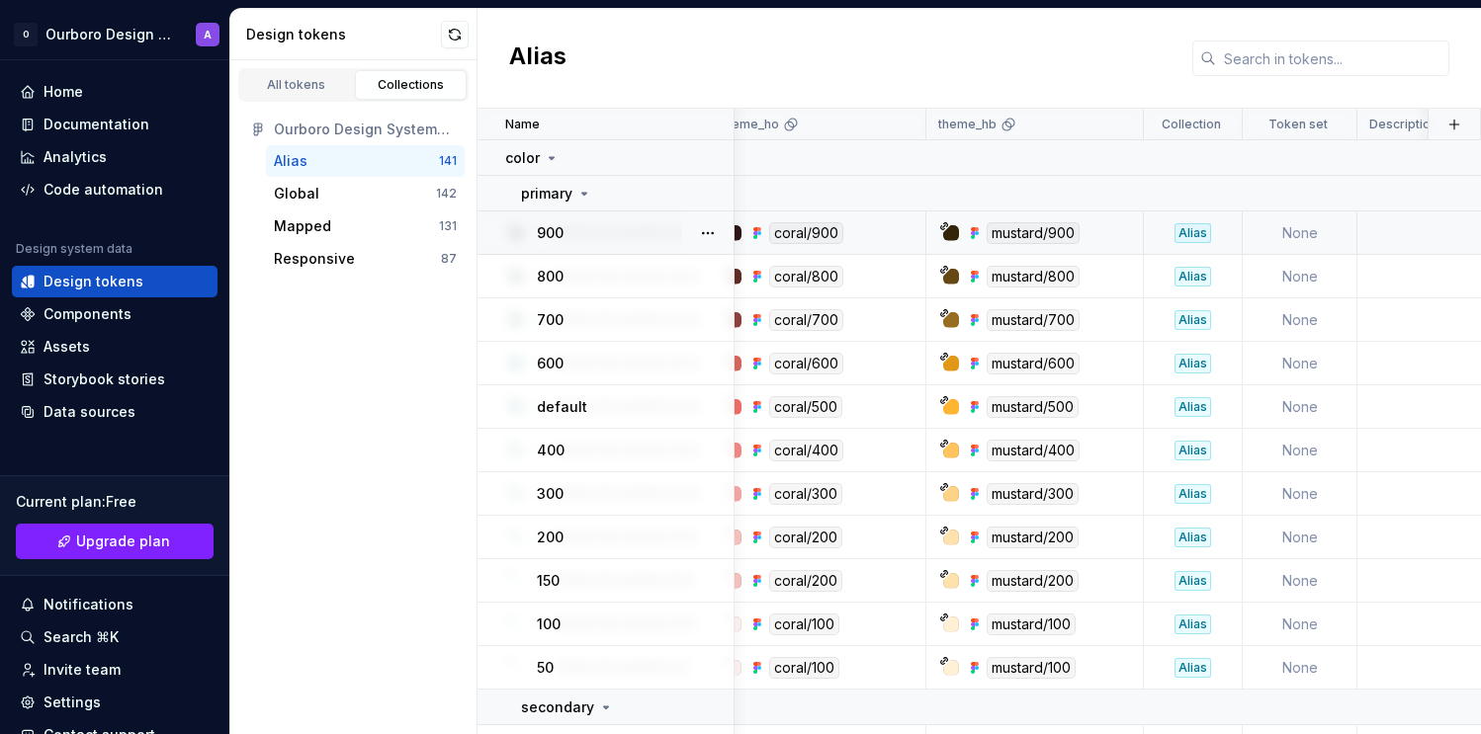
scroll to position [0, 572]
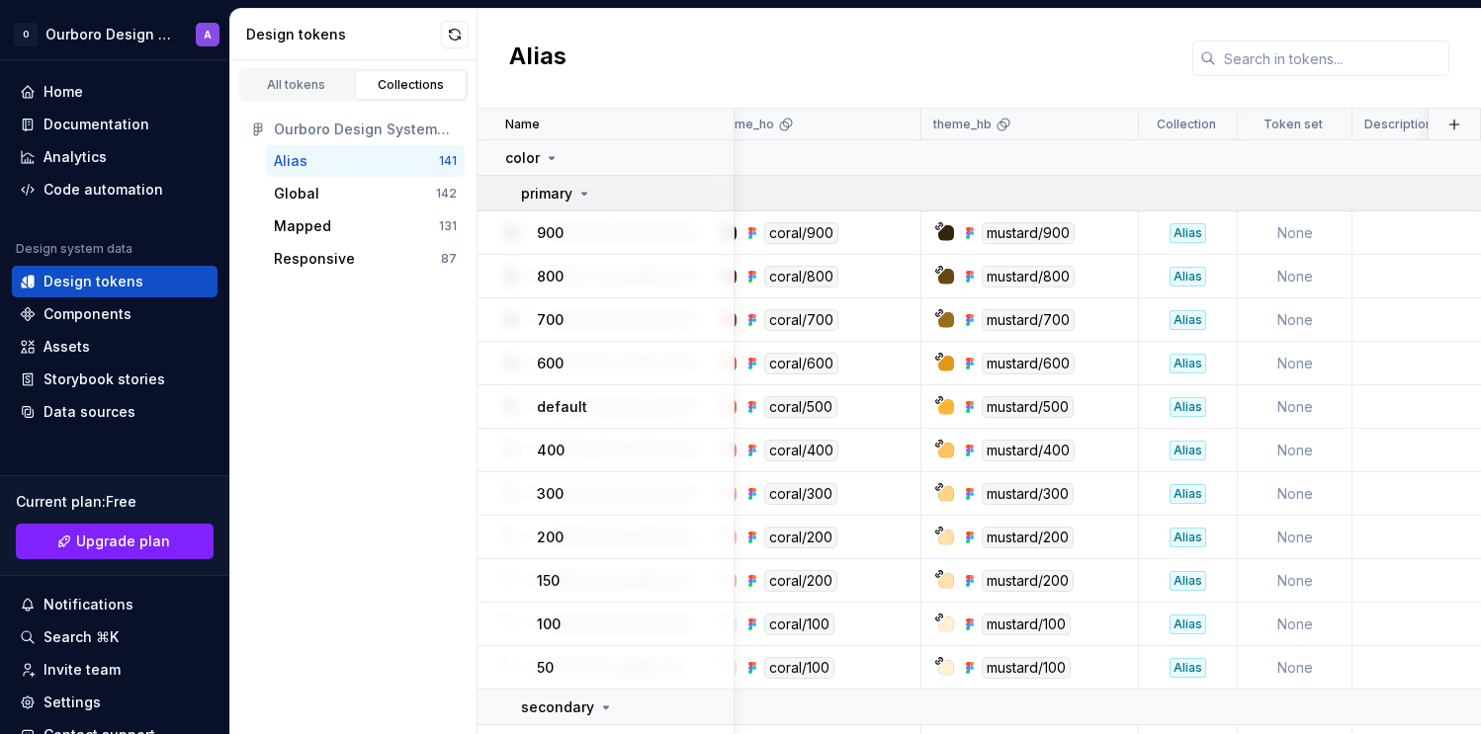
click at [587, 195] on icon at bounding box center [584, 194] width 16 height 16
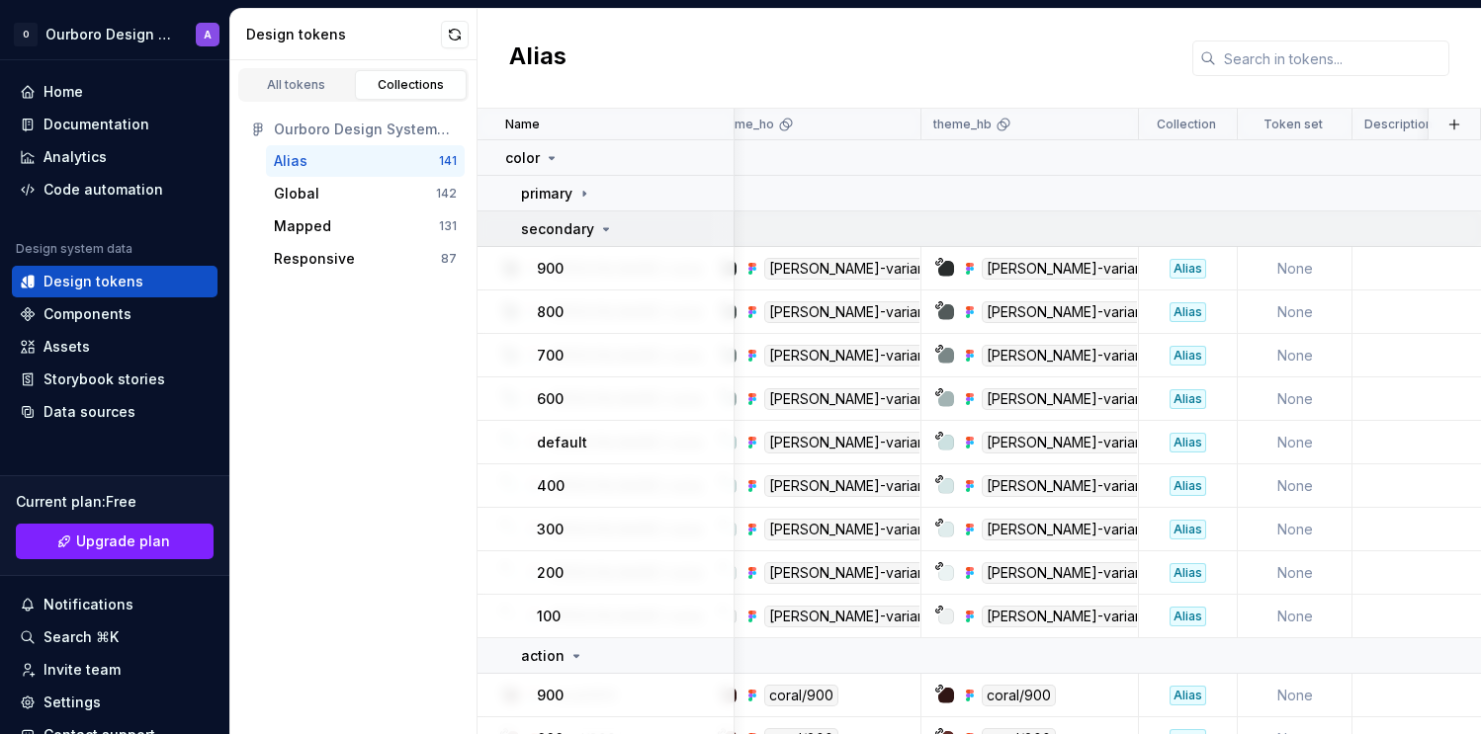
click at [598, 231] on icon at bounding box center [606, 229] width 16 height 16
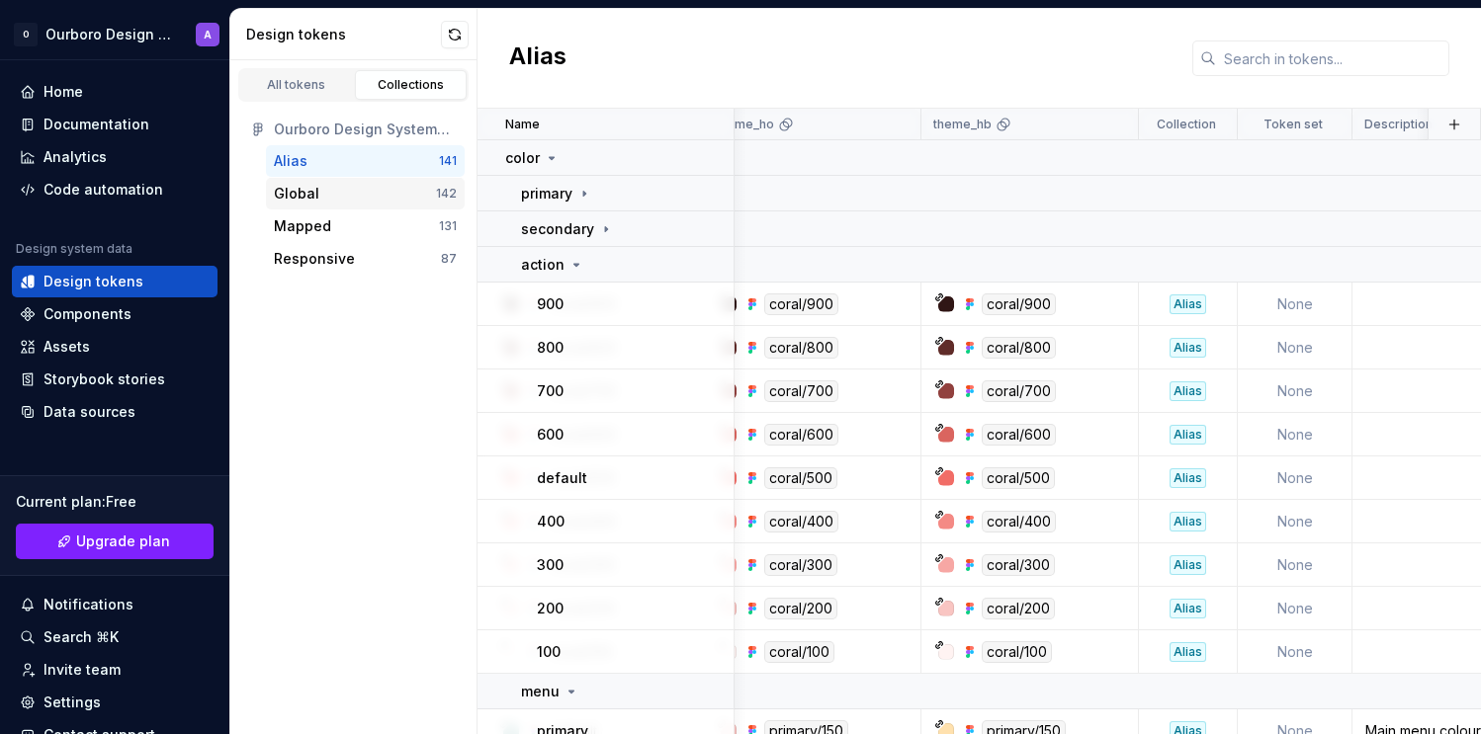
click at [390, 187] on div "Global" at bounding box center [355, 194] width 162 height 20
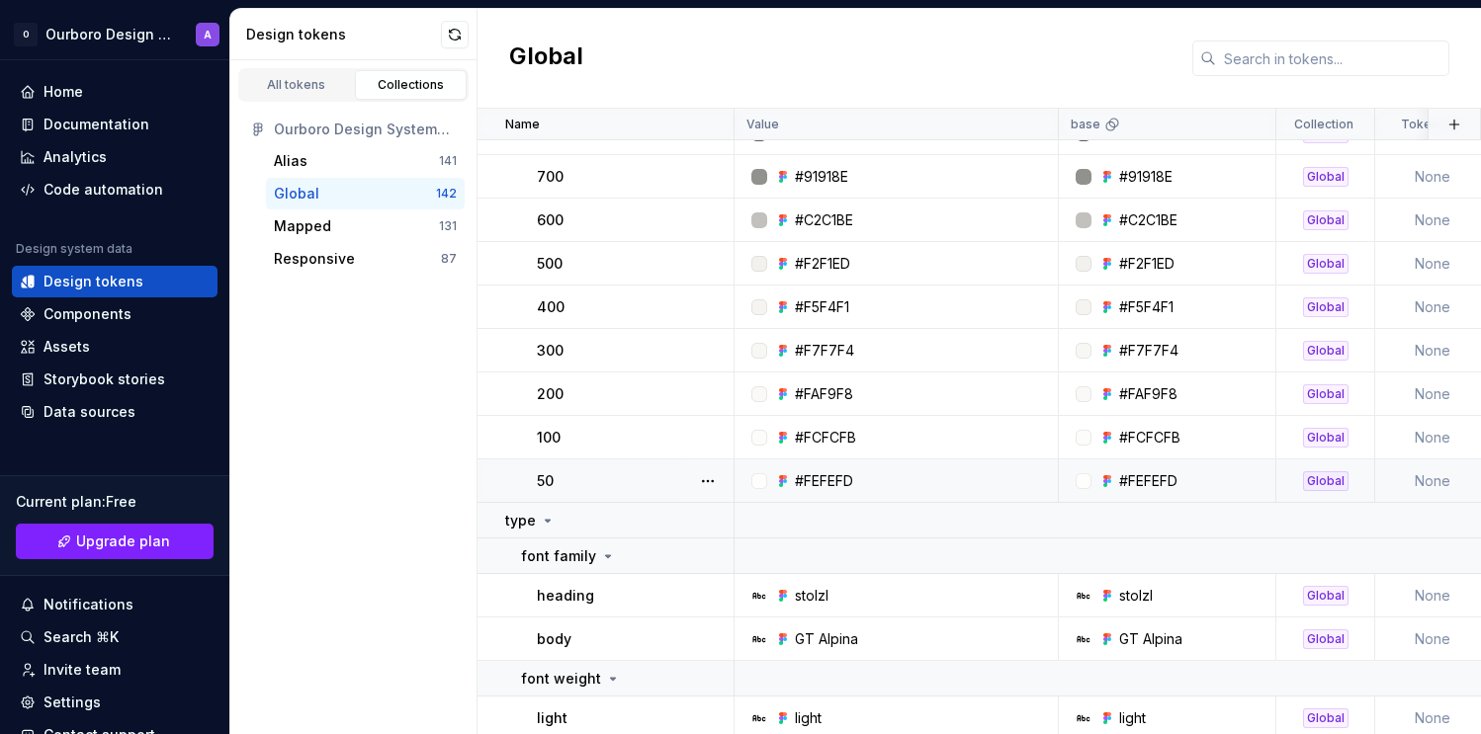
scroll to position [4986, 0]
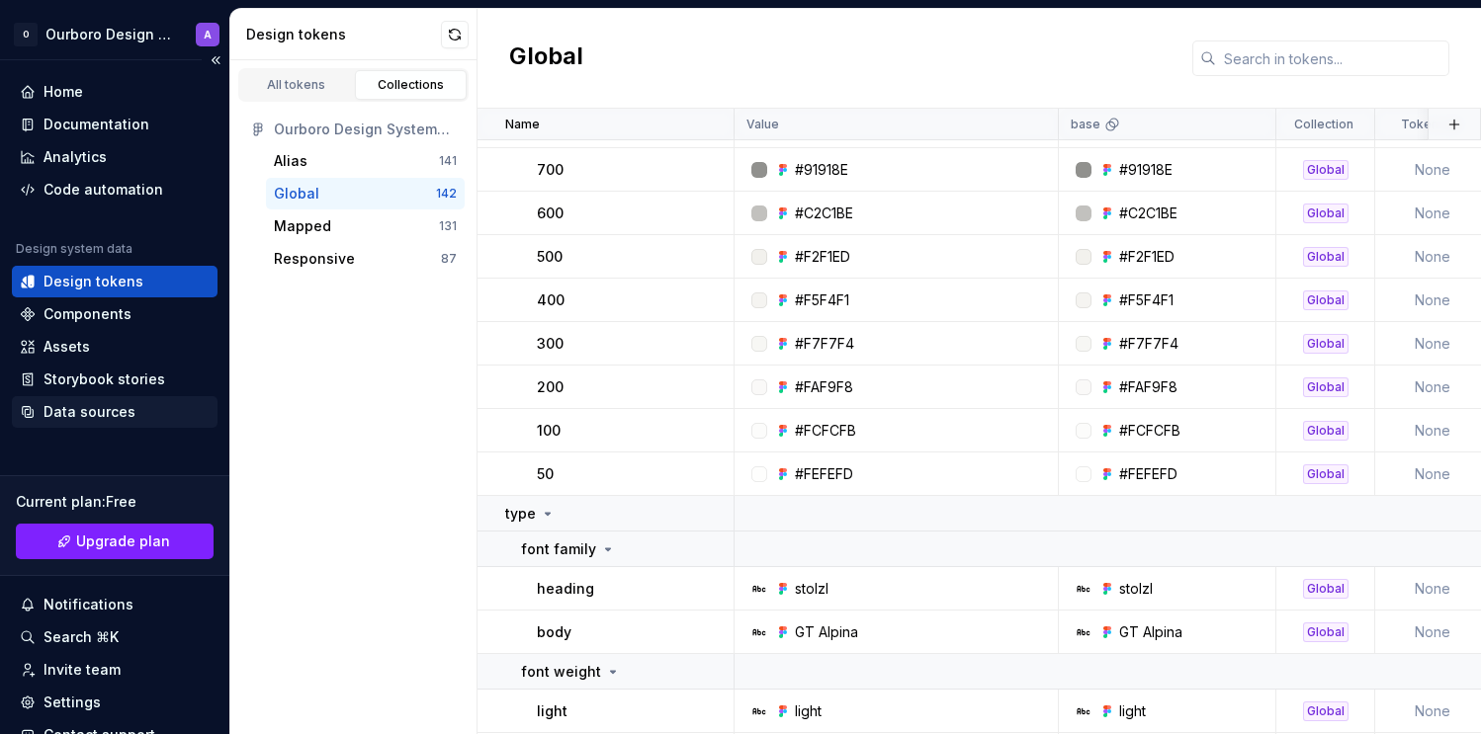
click at [78, 409] on div "Data sources" at bounding box center [89, 412] width 92 height 20
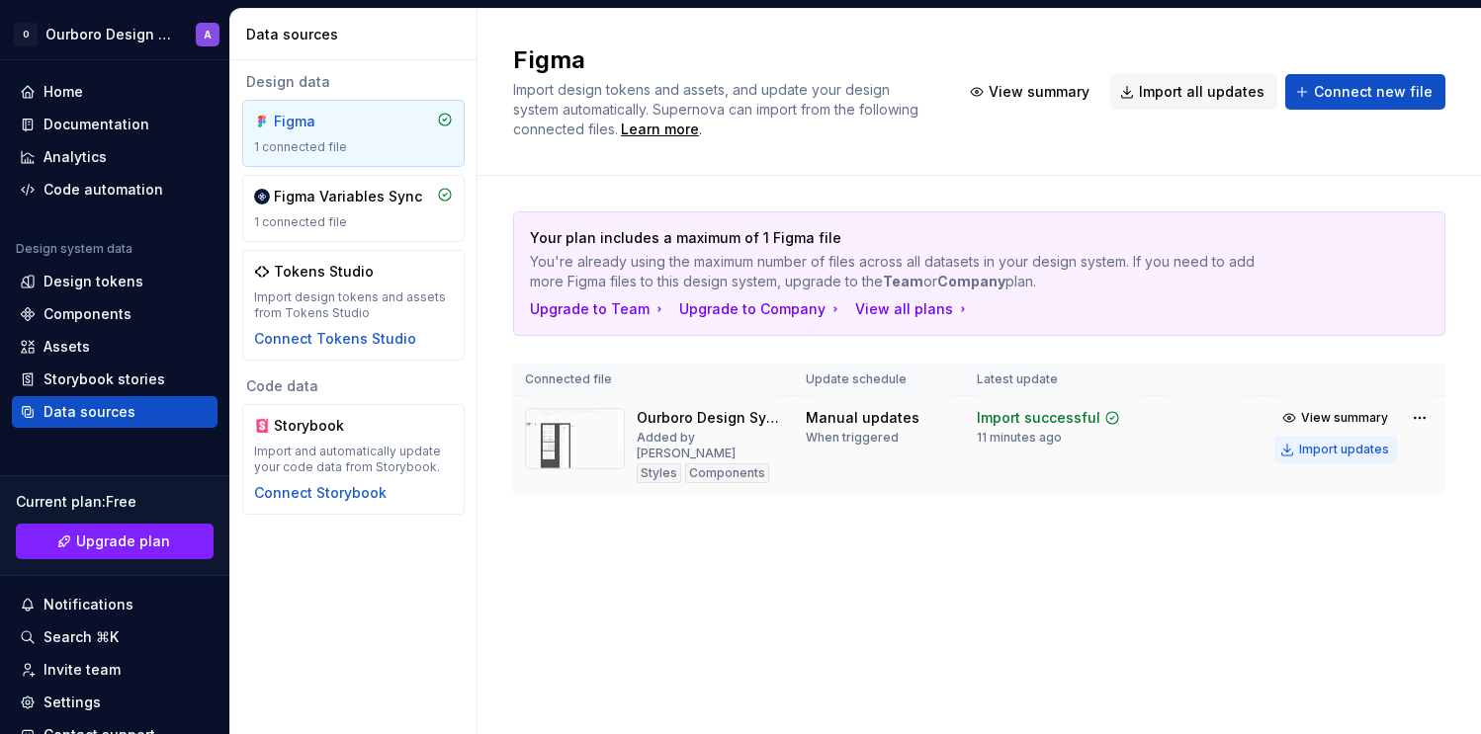
click at [1318, 453] on div "Import updates" at bounding box center [1344, 450] width 90 height 16
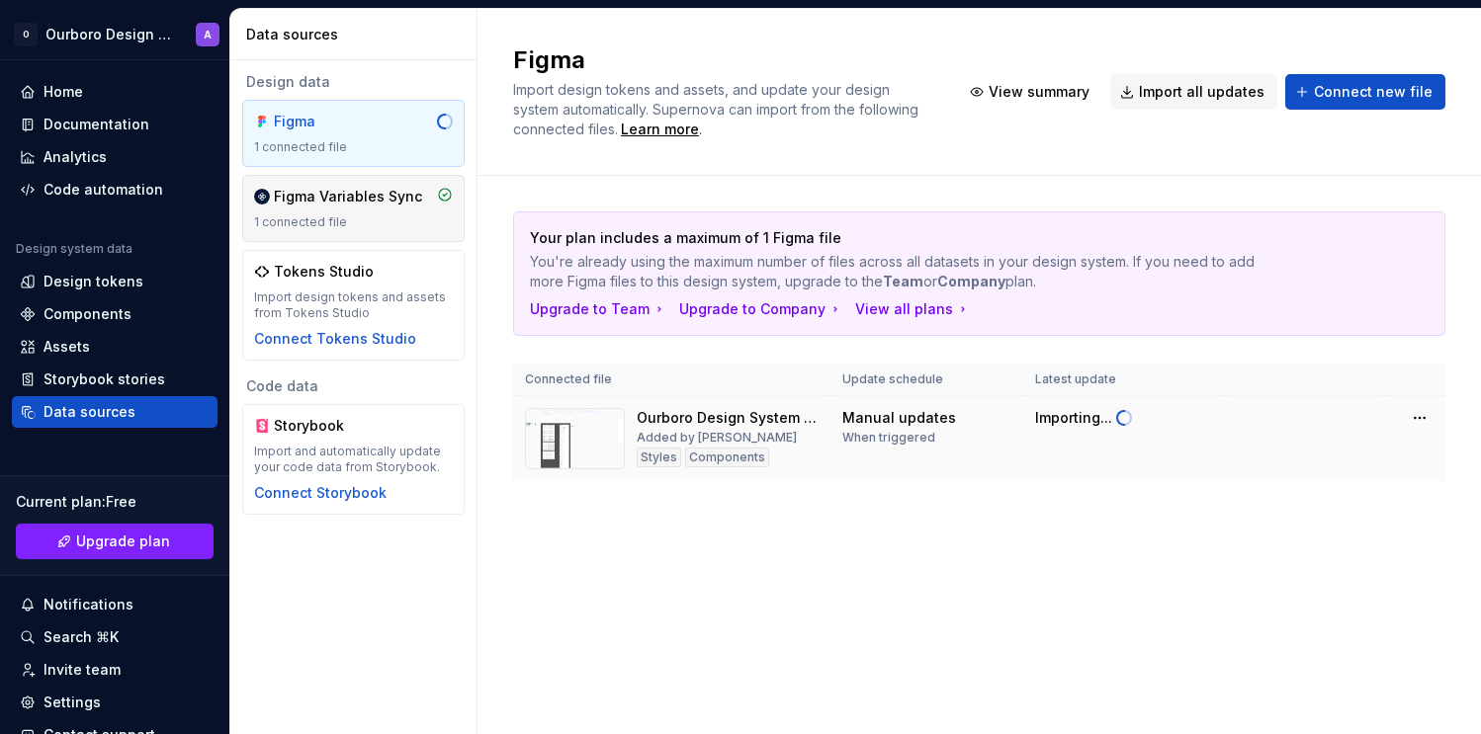
click at [392, 216] on div "1 connected file" at bounding box center [353, 223] width 199 height 16
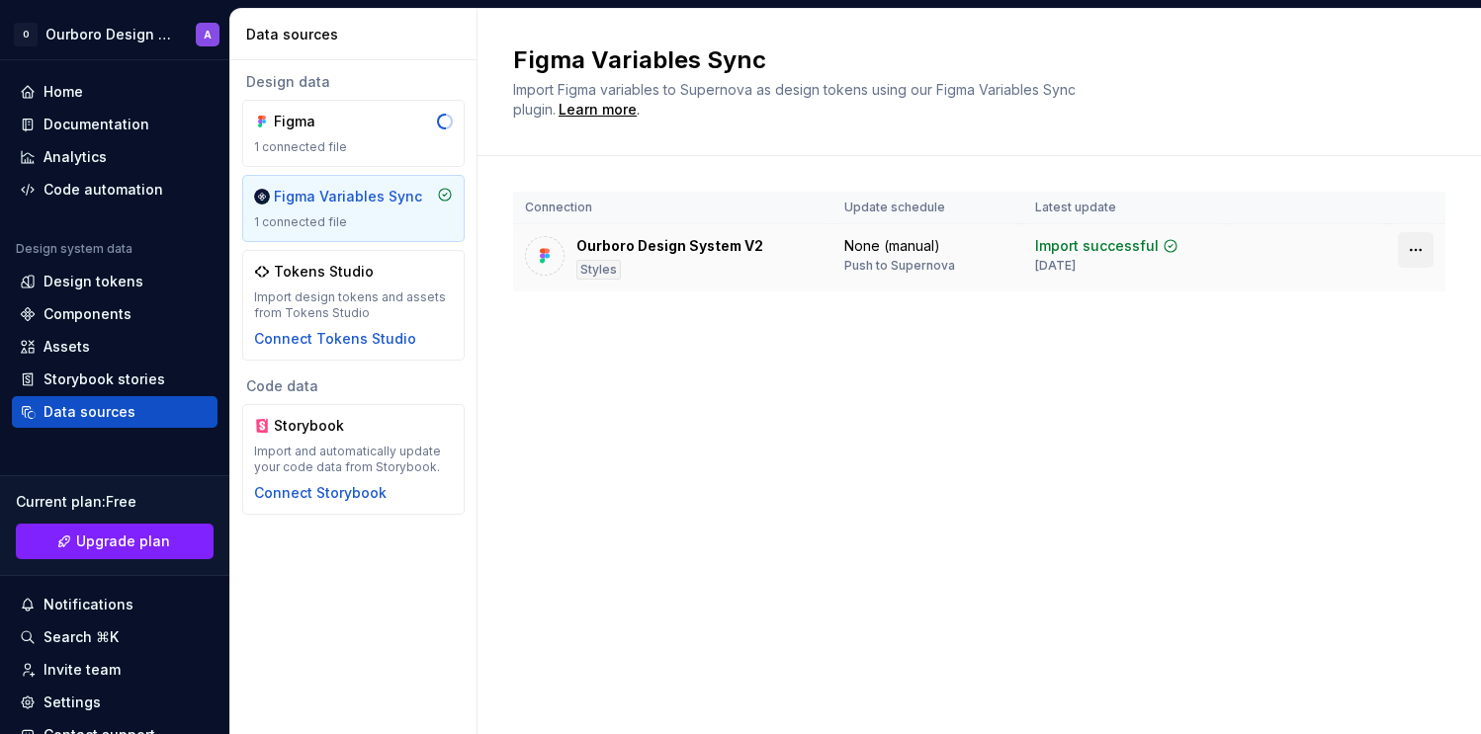
click at [1407, 246] on html "O Ourboro Design System A Home Documentation Analytics Code automation Design s…" at bounding box center [740, 367] width 1481 height 734
click at [1161, 296] on html "O Ourboro Design System A Home Documentation Analytics Code automation Design s…" at bounding box center [740, 367] width 1481 height 734
click at [442, 329] on div "Tokens Studio Import design tokens and assets from Tokens Studio Connect Tokens…" at bounding box center [353, 305] width 199 height 87
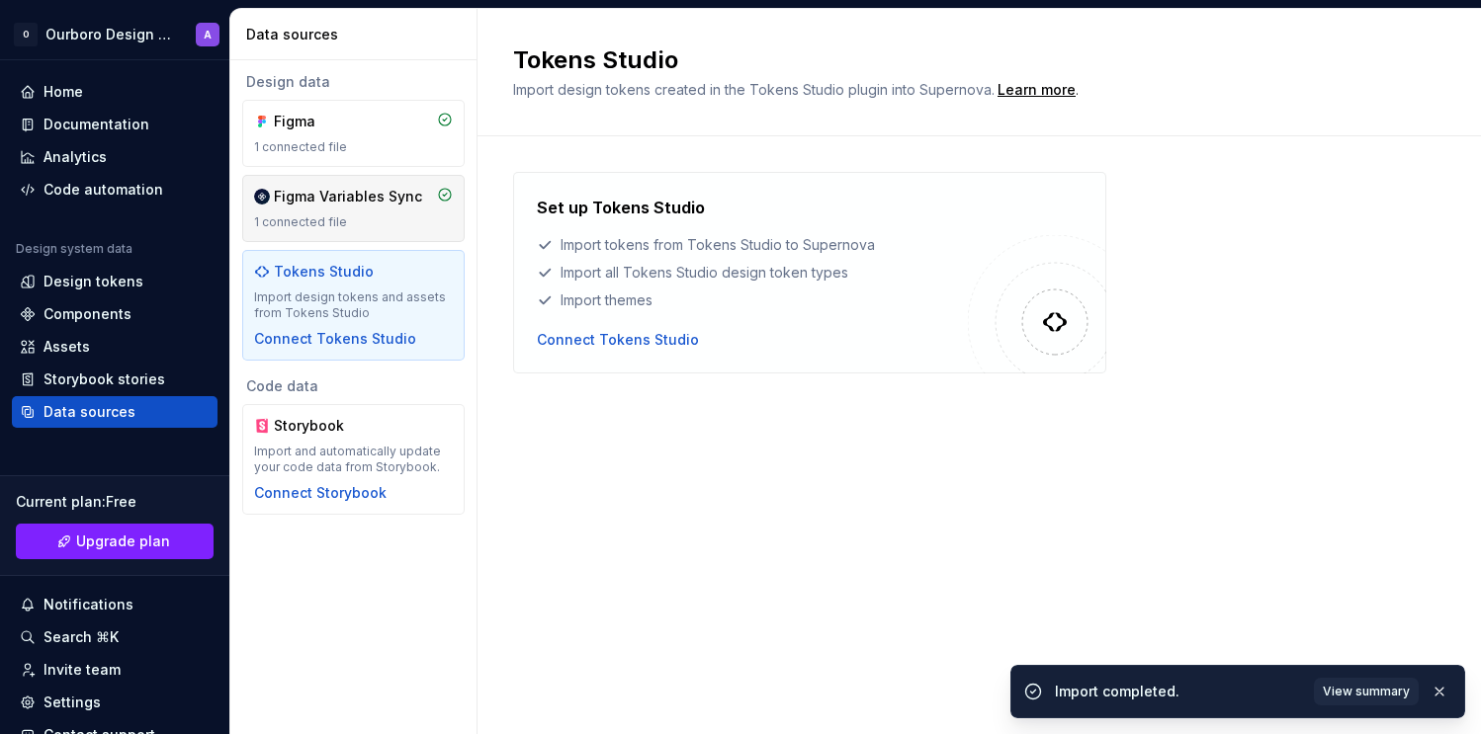
click at [409, 220] on div "1 connected file" at bounding box center [353, 223] width 199 height 16
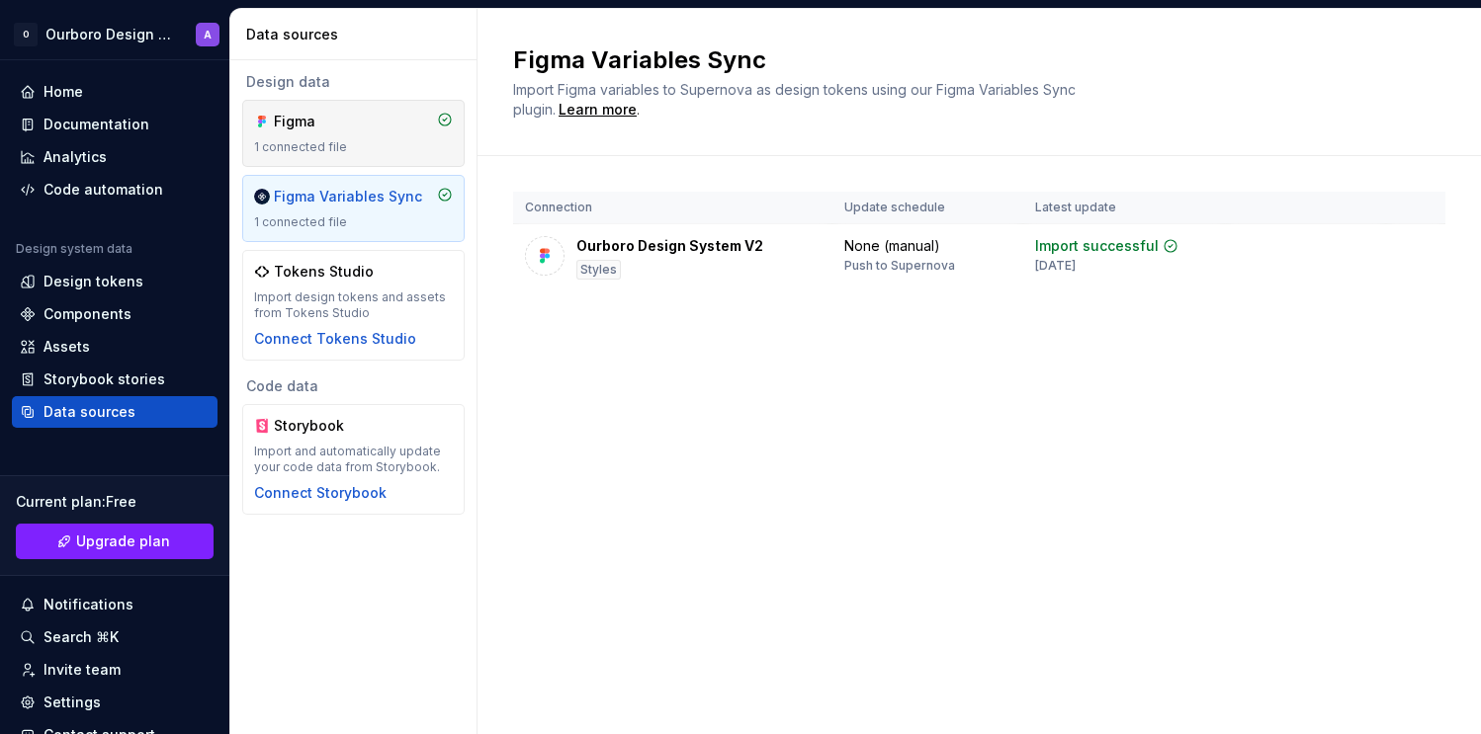
click at [384, 151] on div "1 connected file" at bounding box center [353, 147] width 199 height 16
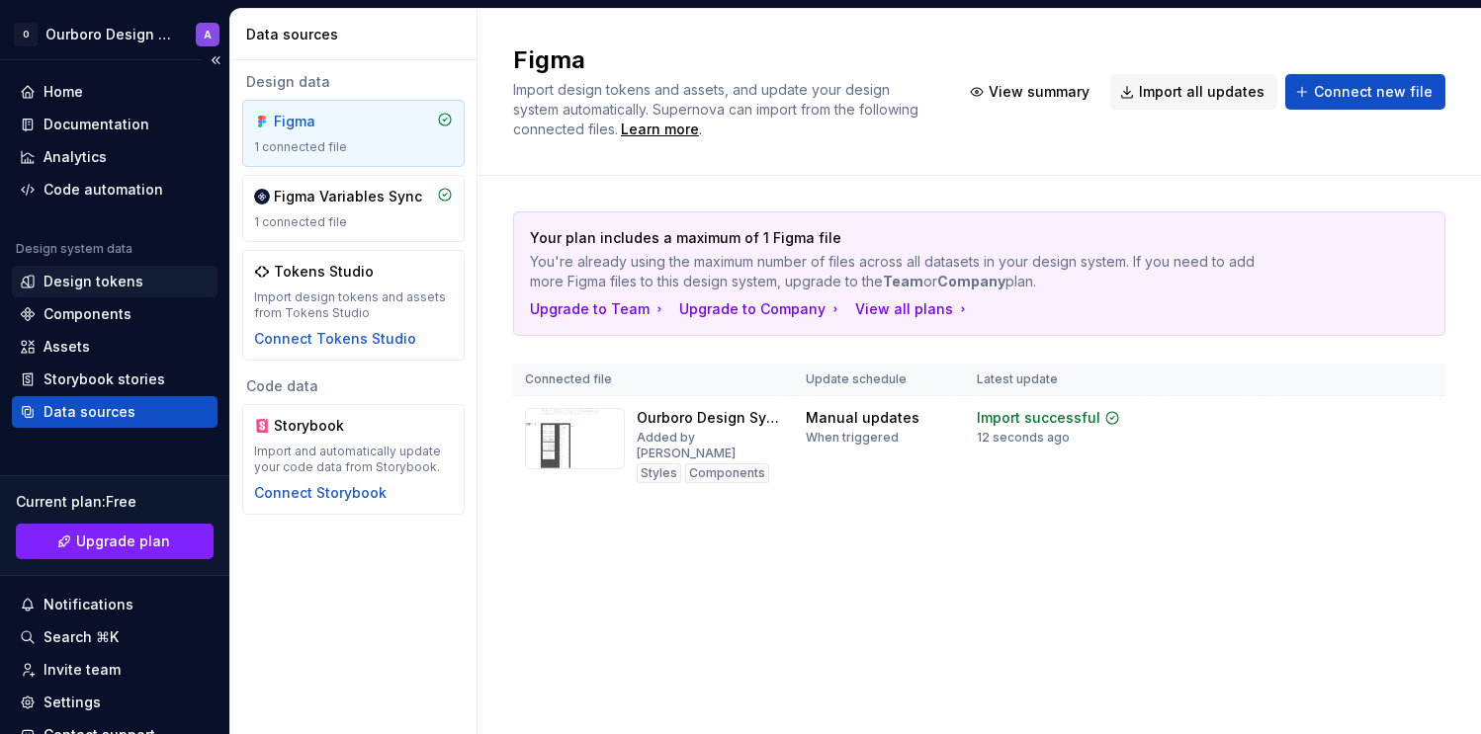
click at [128, 289] on div "Design tokens" at bounding box center [93, 282] width 100 height 20
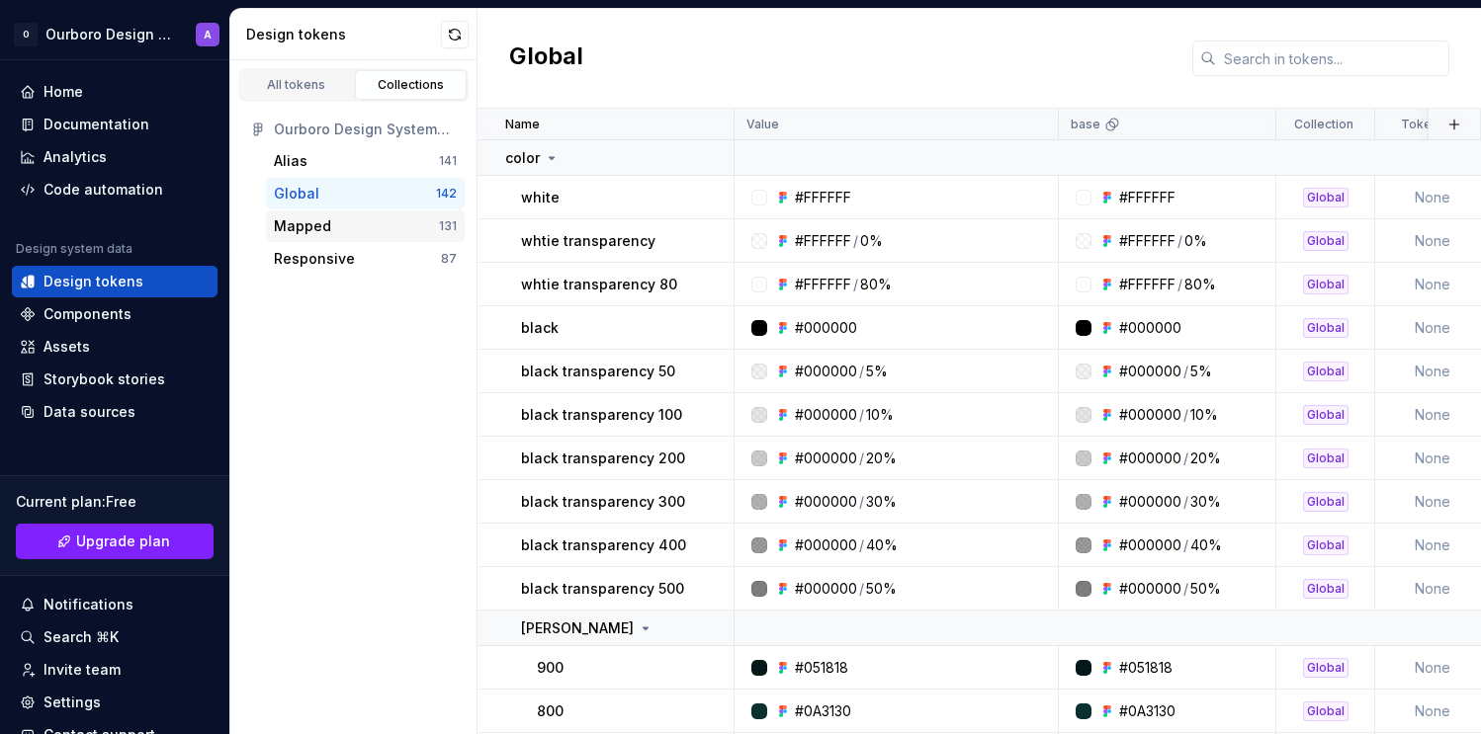
click at [360, 218] on div "Mapped" at bounding box center [356, 226] width 165 height 20
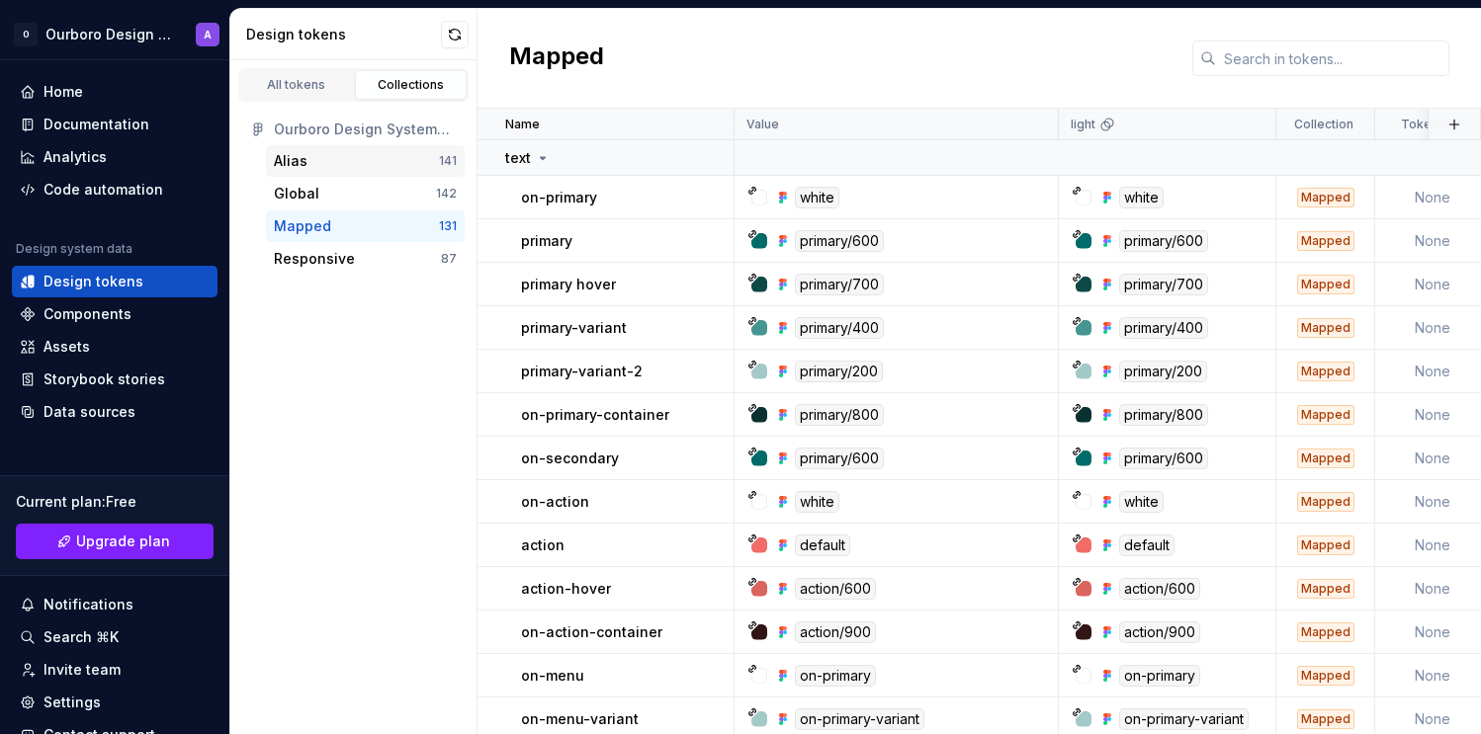
click at [401, 167] on div "Alias" at bounding box center [356, 161] width 165 height 20
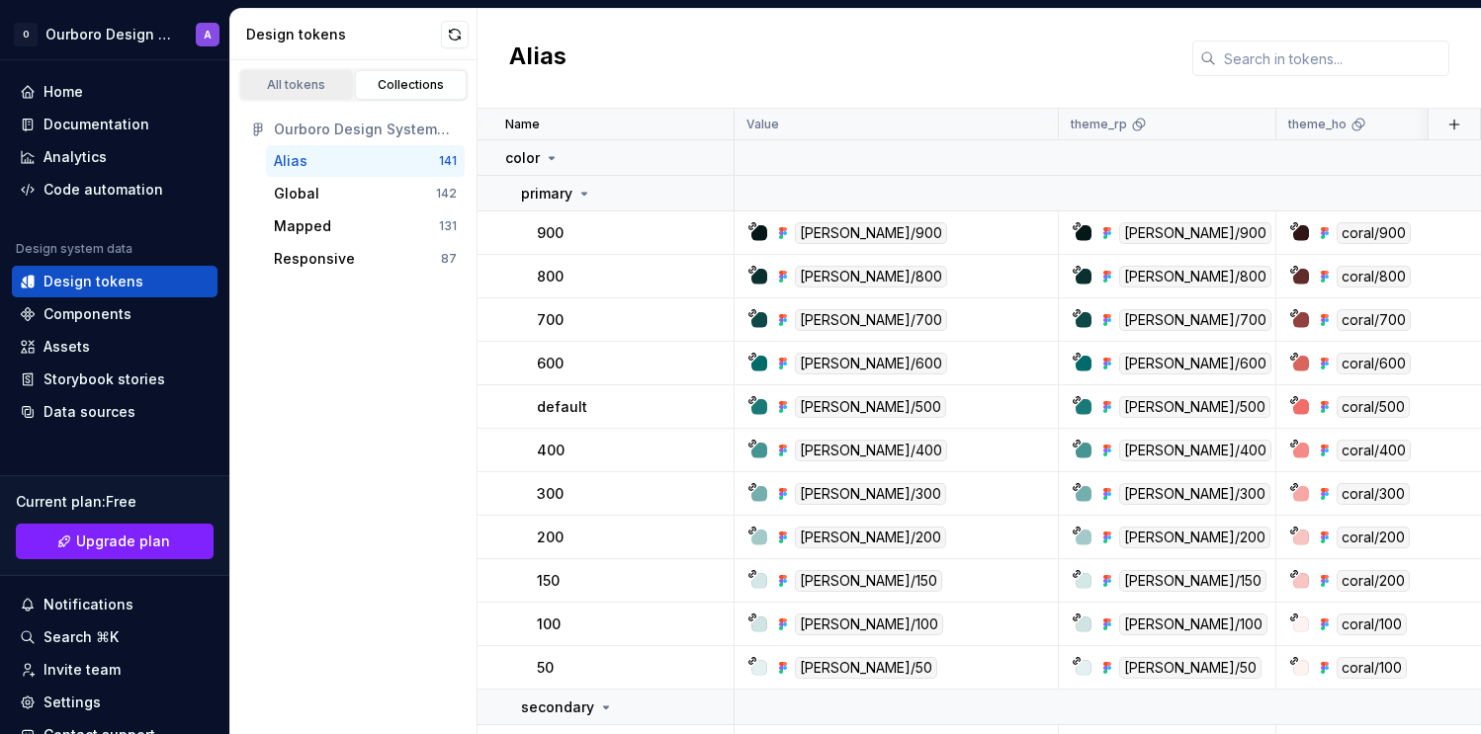
click at [324, 88] on div "All tokens" at bounding box center [296, 85] width 99 height 16
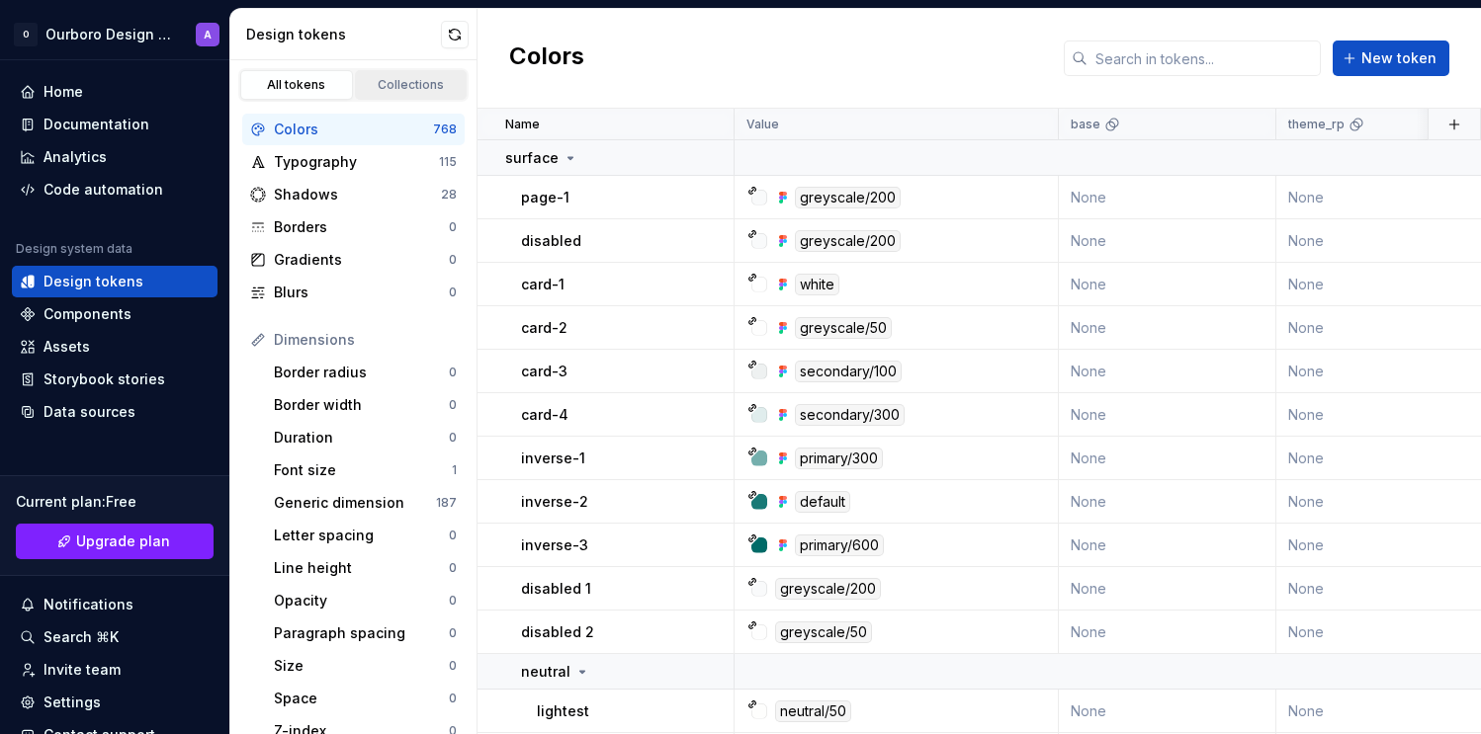
click at [402, 80] on div "Collections" at bounding box center [411, 85] width 99 height 16
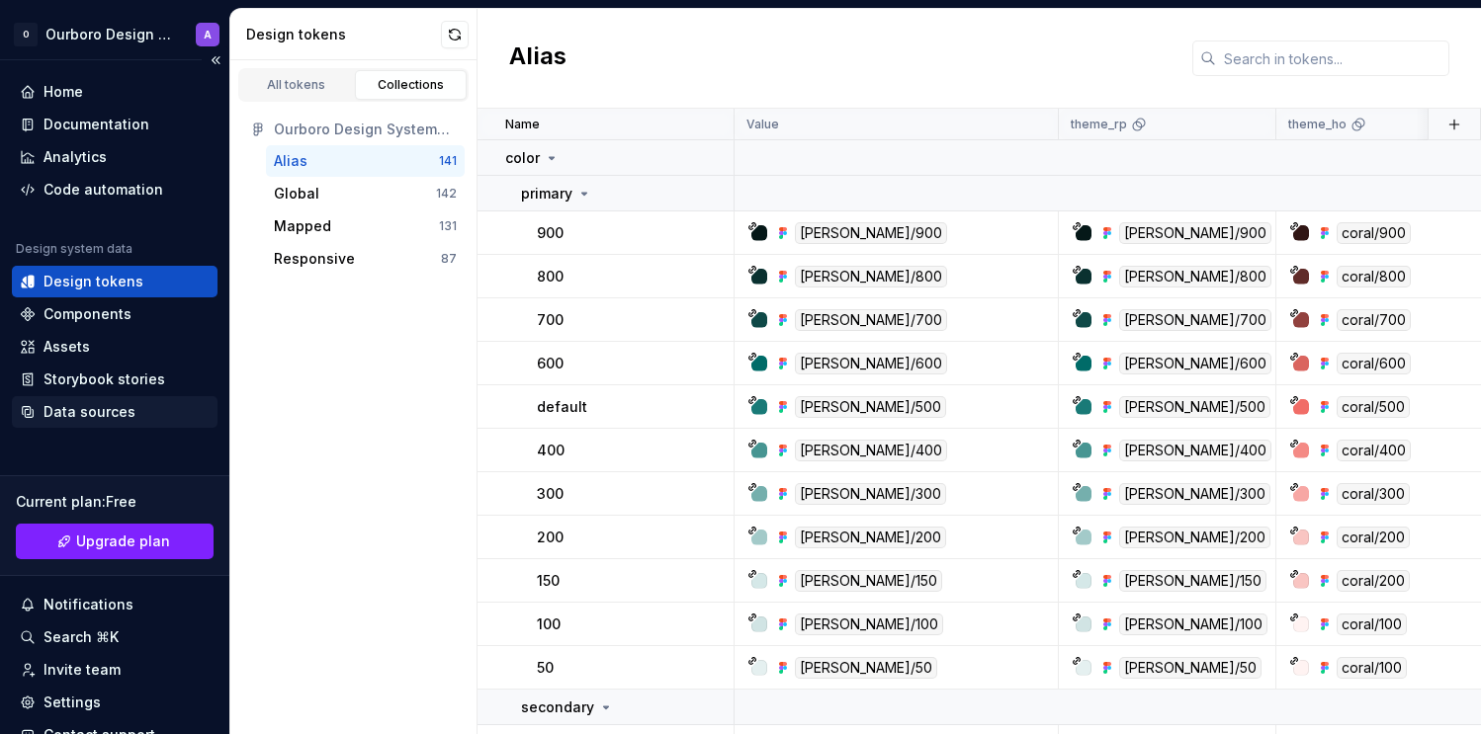
click at [92, 411] on div "Data sources" at bounding box center [89, 412] width 92 height 20
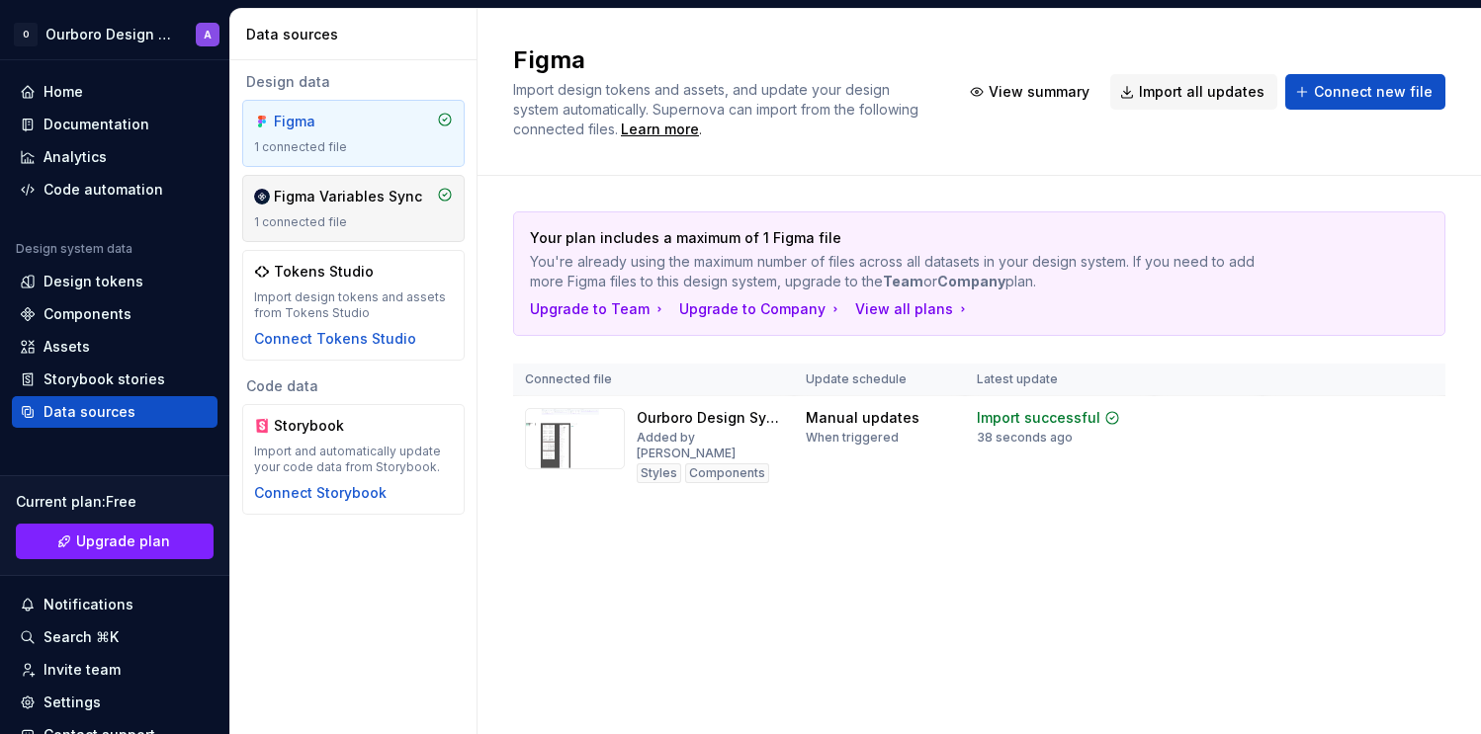
click at [308, 220] on div "1 connected file" at bounding box center [353, 223] width 199 height 16
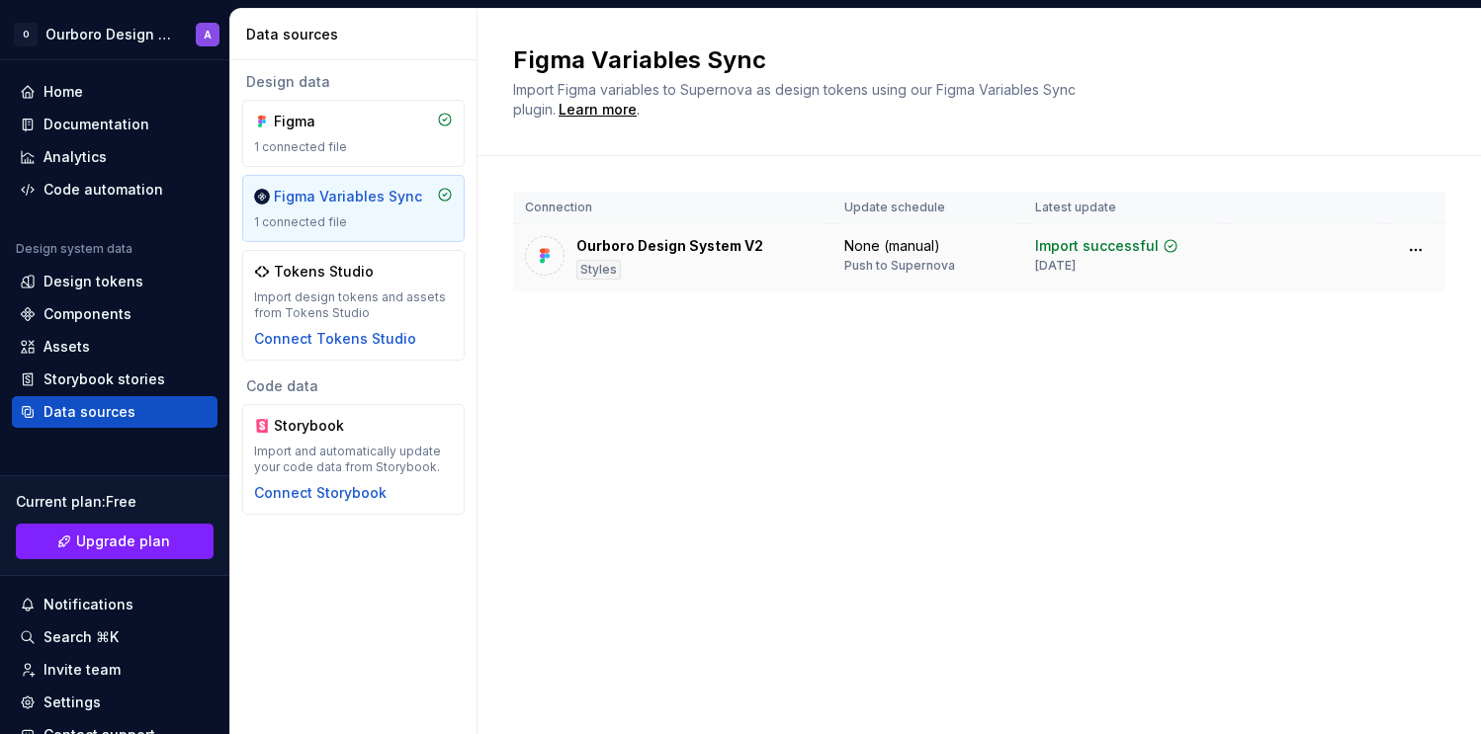
click at [604, 270] on div "Styles" at bounding box center [598, 270] width 44 height 20
click at [1420, 252] on html "O Ourboro Design System A Home Documentation Analytics Code automation Design s…" at bounding box center [740, 367] width 1481 height 734
click at [1050, 420] on html "O Ourboro Design System A Home Documentation Analytics Code automation Design s…" at bounding box center [740, 367] width 1481 height 734
click at [127, 286] on div "Design tokens" at bounding box center [93, 282] width 100 height 20
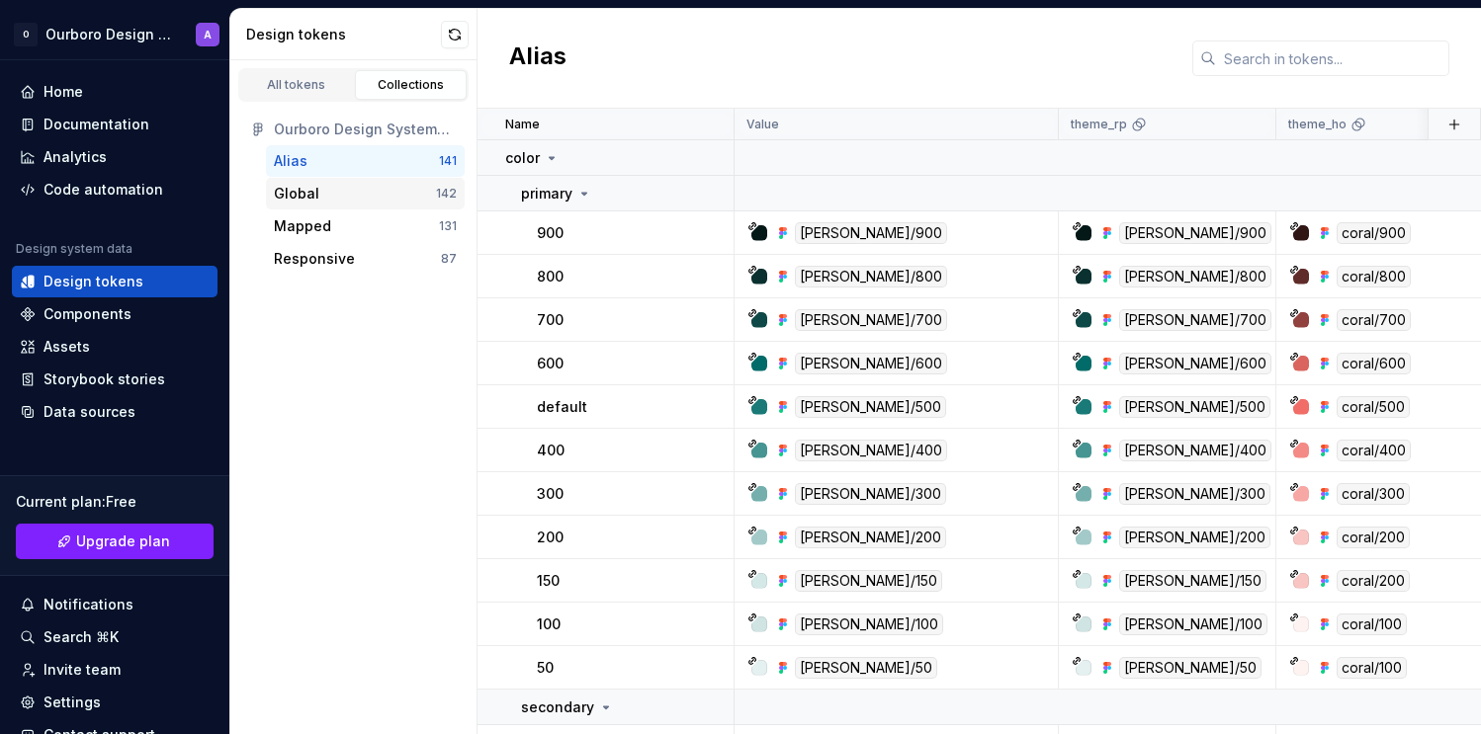
click at [325, 196] on div "Global" at bounding box center [355, 194] width 162 height 20
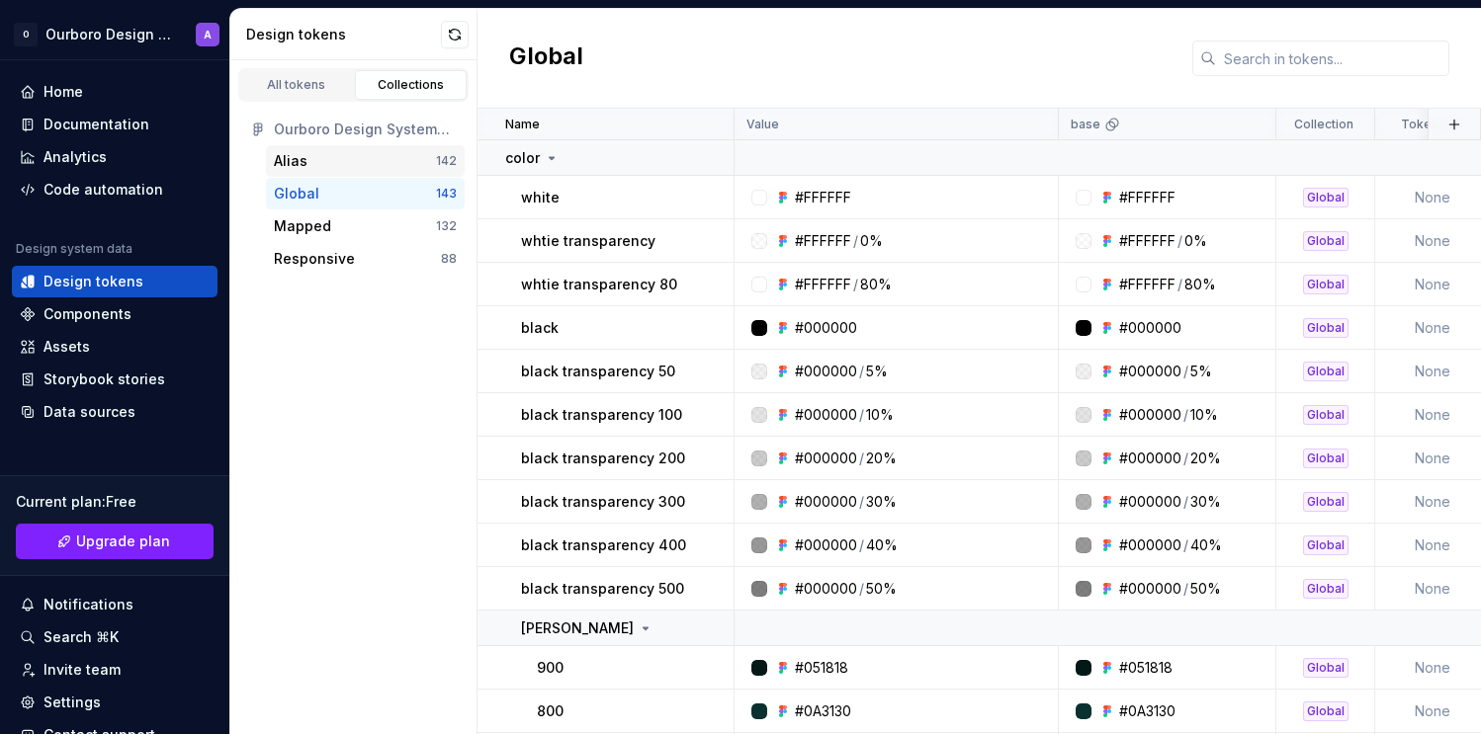
click at [328, 169] on div "Alias" at bounding box center [355, 161] width 162 height 20
